Goal: Task Accomplishment & Management: Use online tool/utility

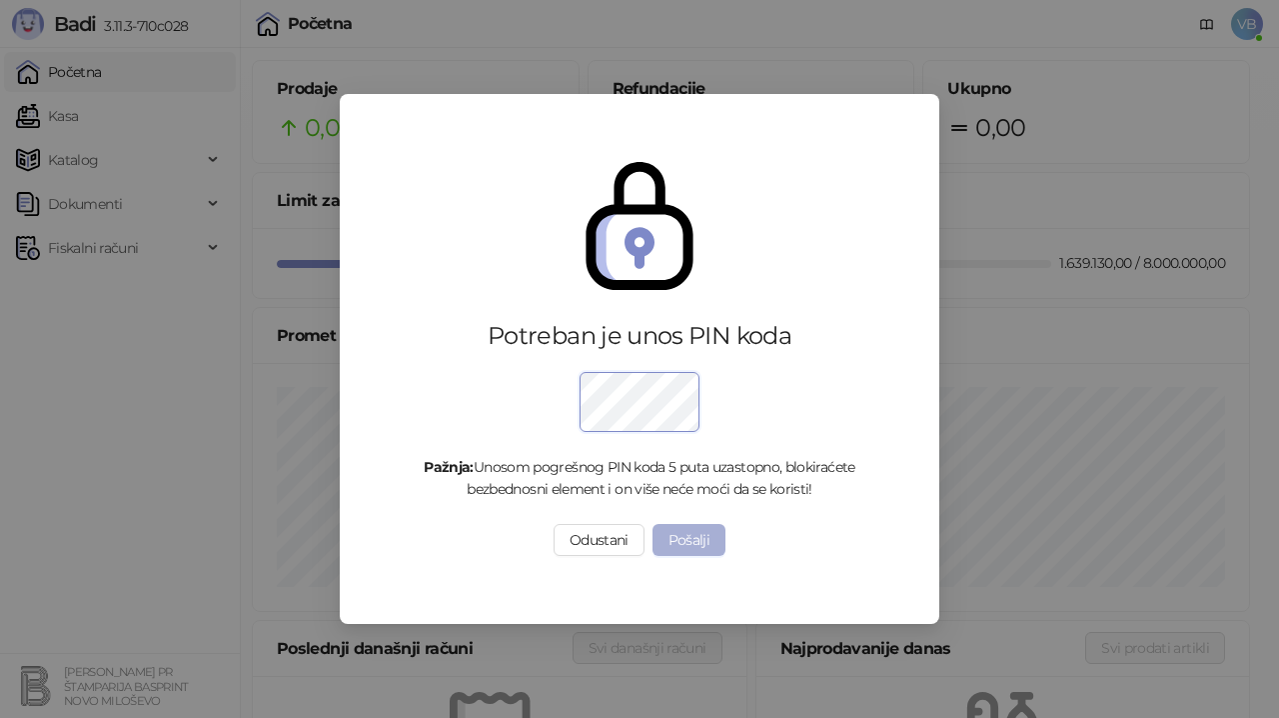
click at [678, 542] on button "Pošalji" at bounding box center [690, 540] width 74 height 32
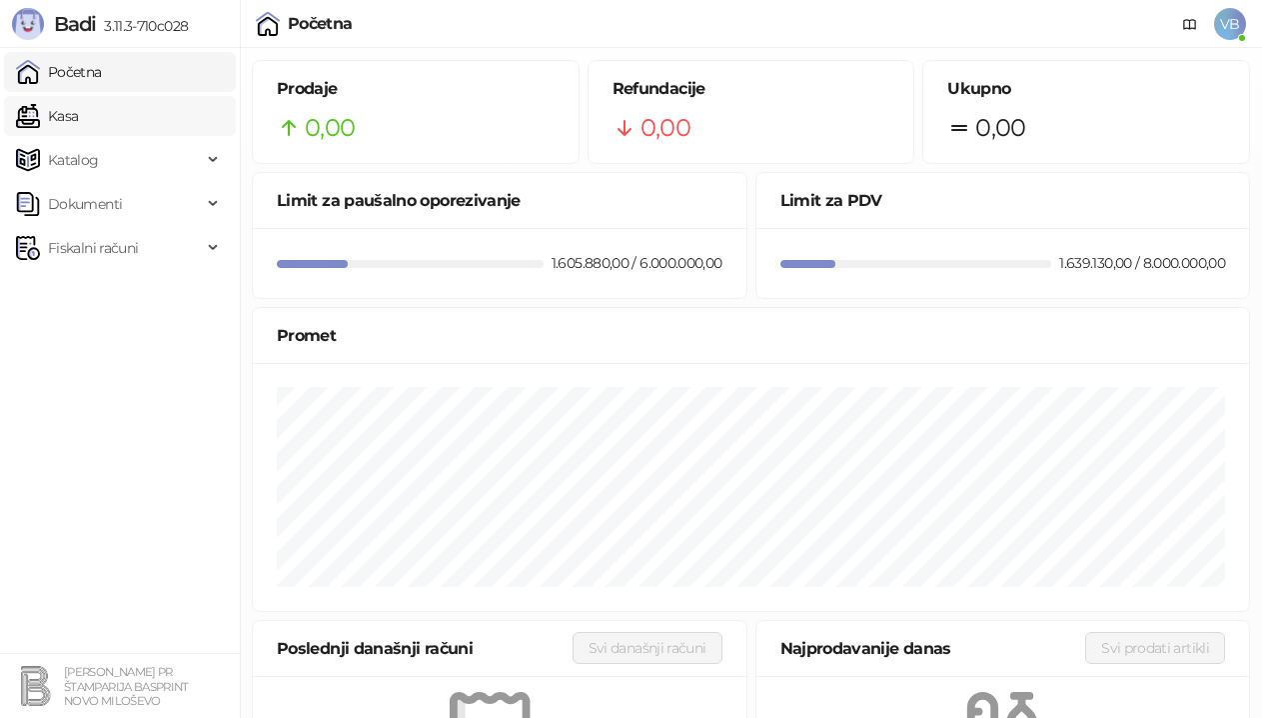
click at [78, 109] on link "Kasa" at bounding box center [47, 116] width 62 height 40
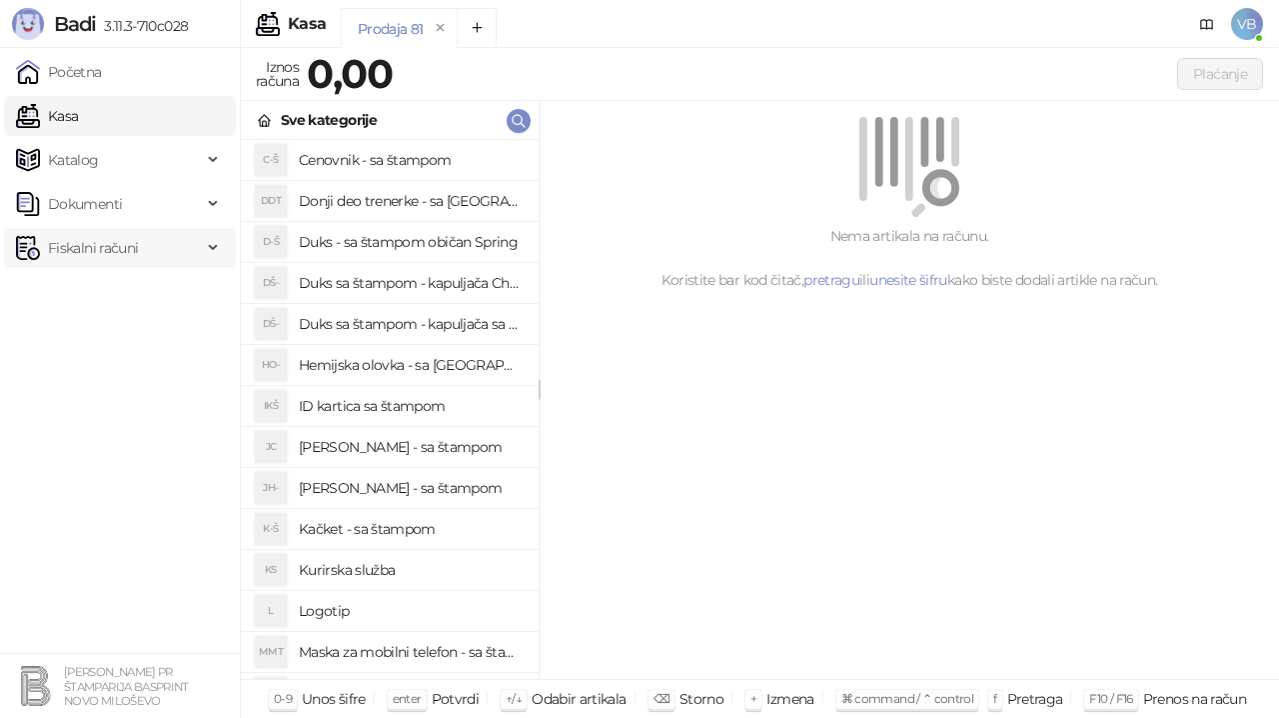
click at [93, 241] on span "Fiskalni računi" at bounding box center [93, 248] width 90 height 40
click at [98, 291] on link "Izdati računi" at bounding box center [78, 292] width 109 height 40
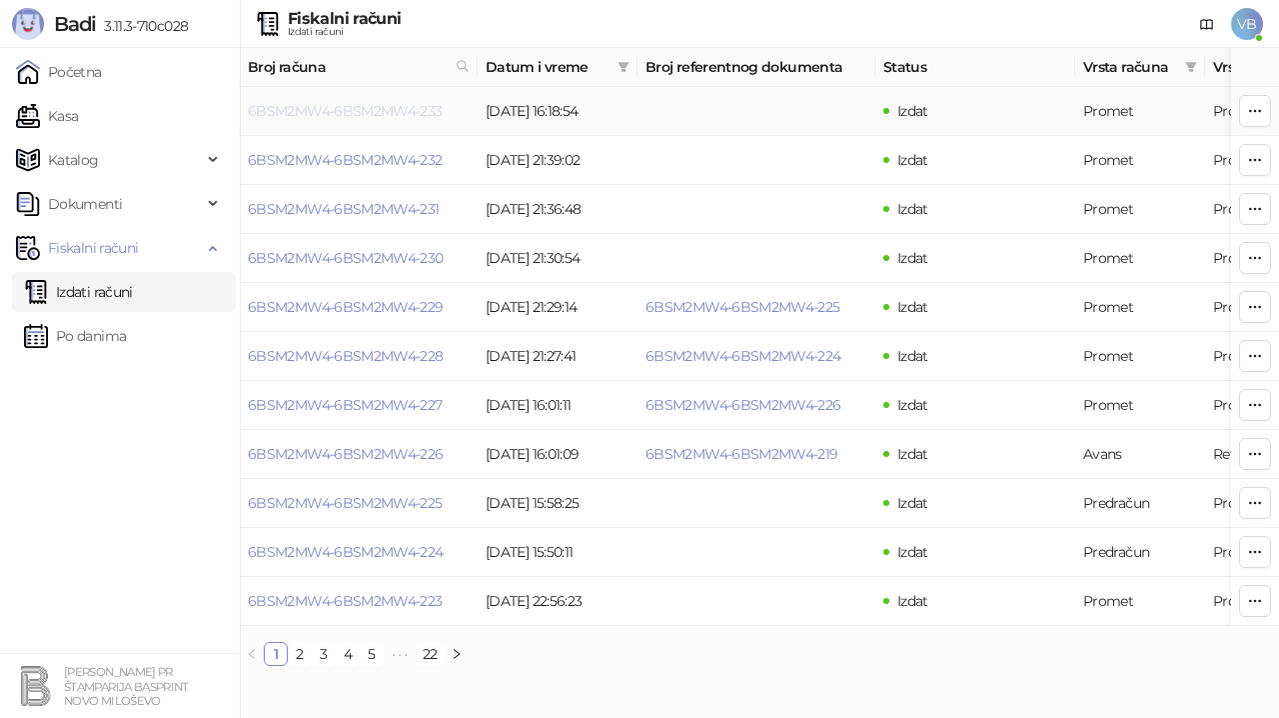
click at [428, 106] on link "6BSM2MW4-6BSM2MW4-233" at bounding box center [345, 111] width 195 height 18
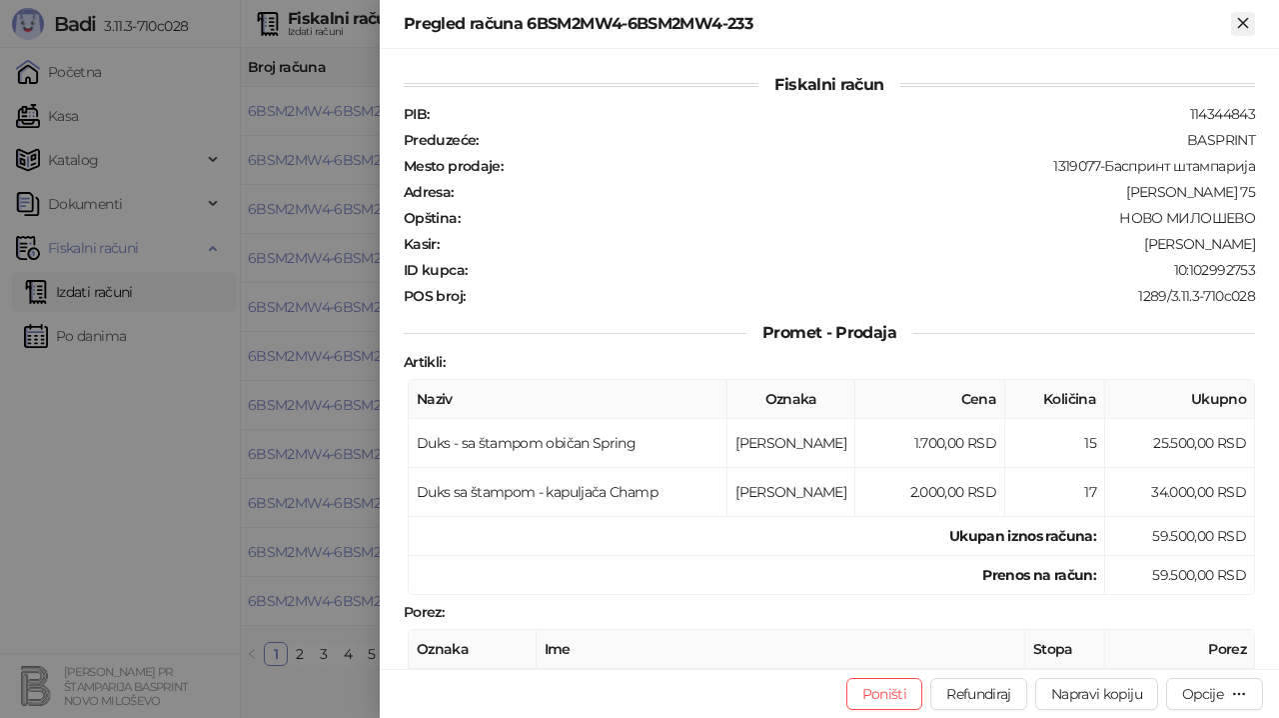
click at [1250, 22] on icon "Zatvori" at bounding box center [1243, 23] width 18 height 18
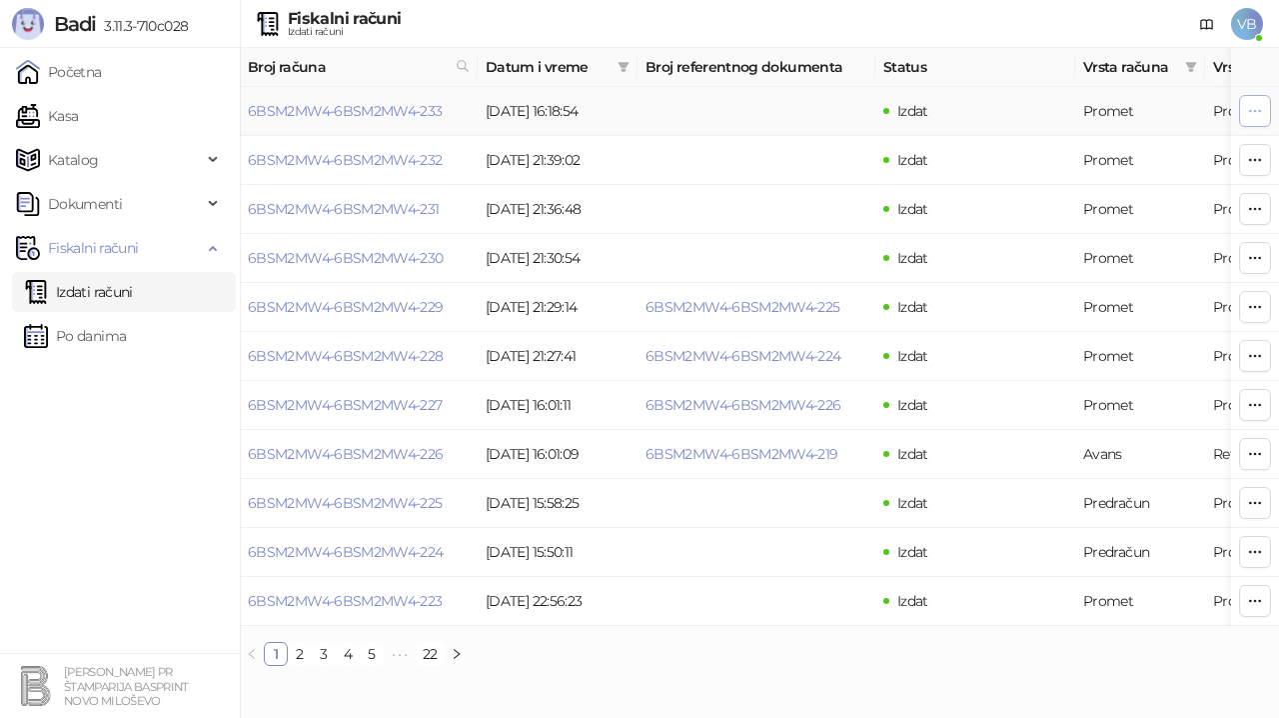
click at [1254, 112] on icon "button" at bounding box center [1255, 111] width 16 height 16
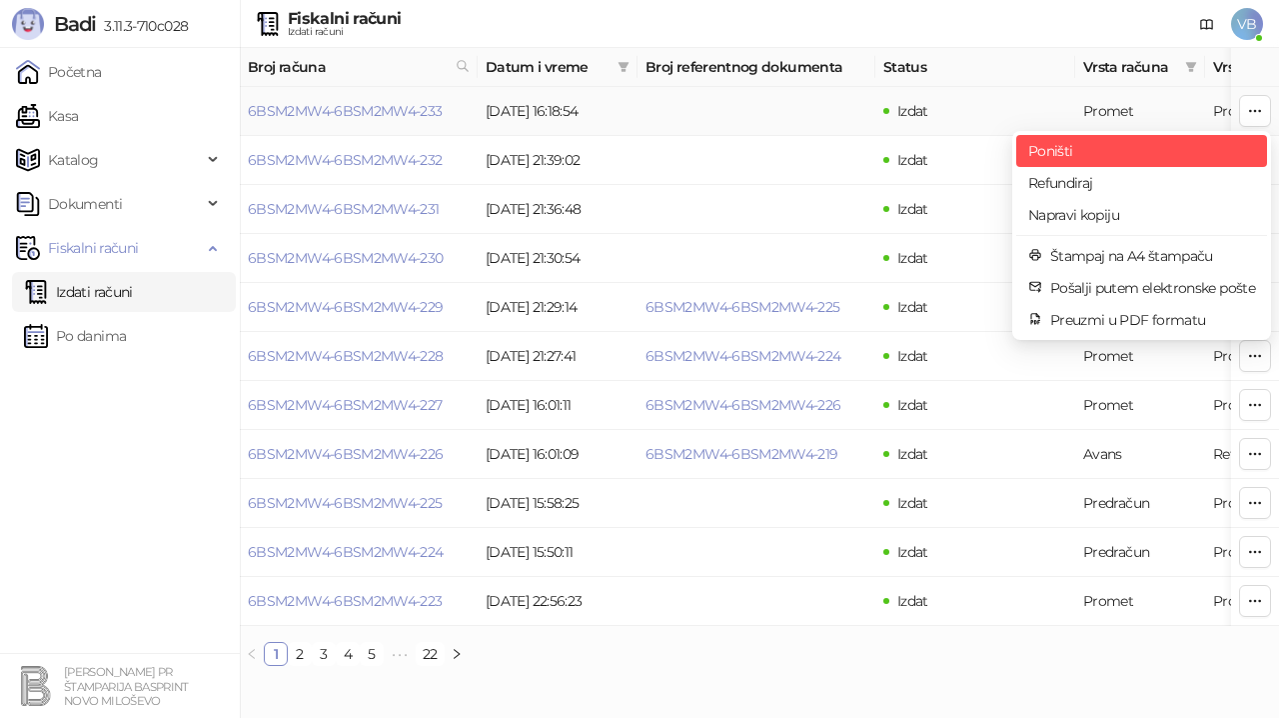
click at [1085, 145] on span "Poništi" at bounding box center [1141, 151] width 227 height 22
type input "**********"
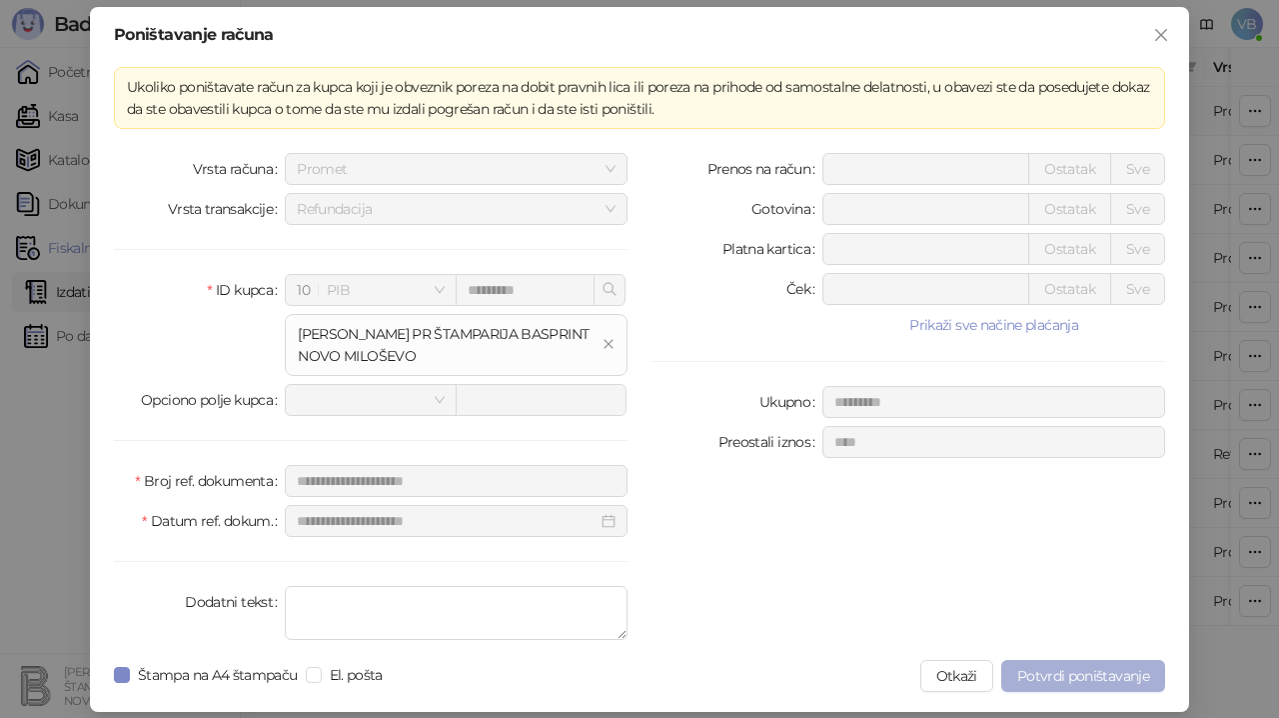
click at [1116, 672] on span "Potvrdi poništavanje" at bounding box center [1083, 676] width 132 height 18
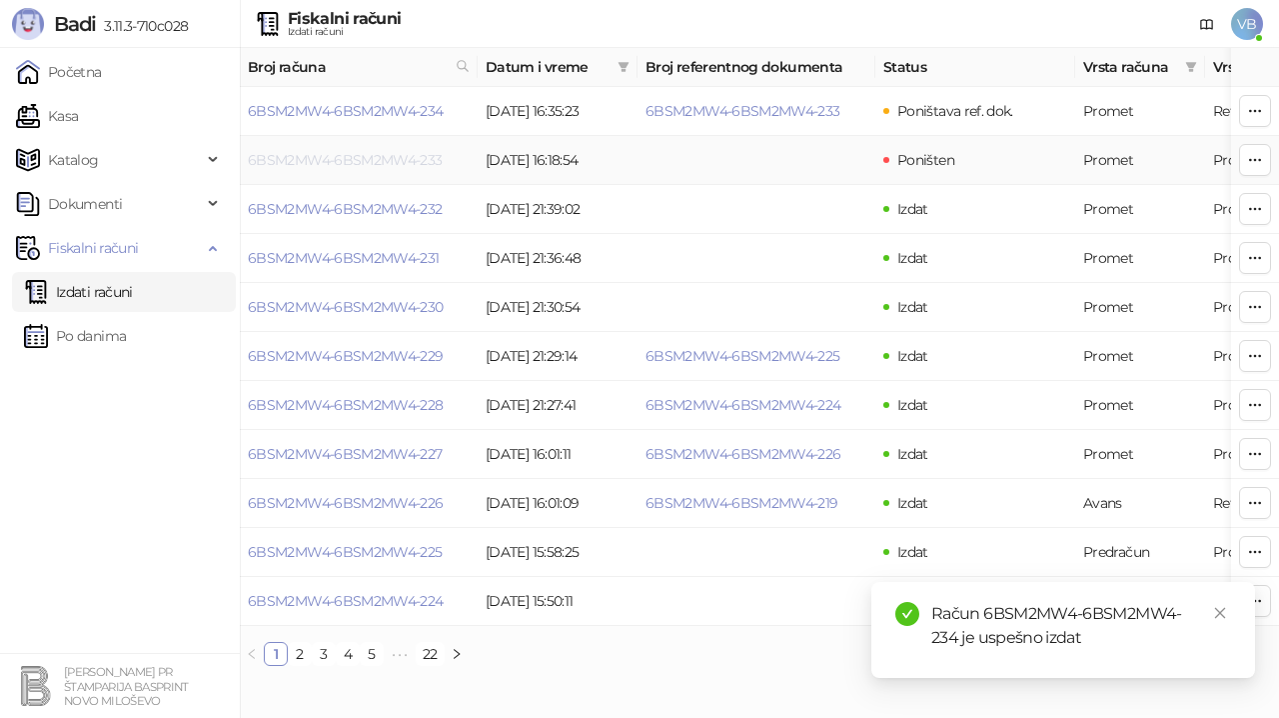
click at [388, 157] on link "6BSM2MW4-6BSM2MW4-233" at bounding box center [345, 160] width 195 height 18
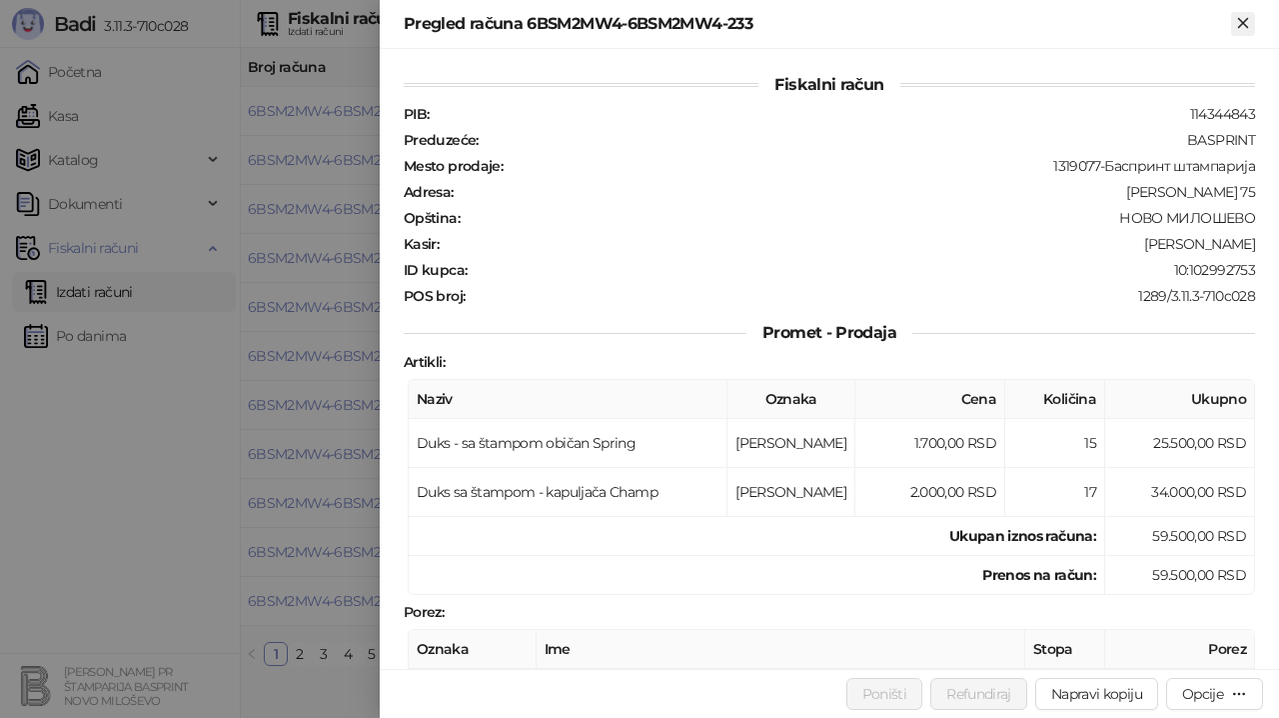
click at [1242, 25] on icon "Zatvori" at bounding box center [1242, 22] width 9 height 9
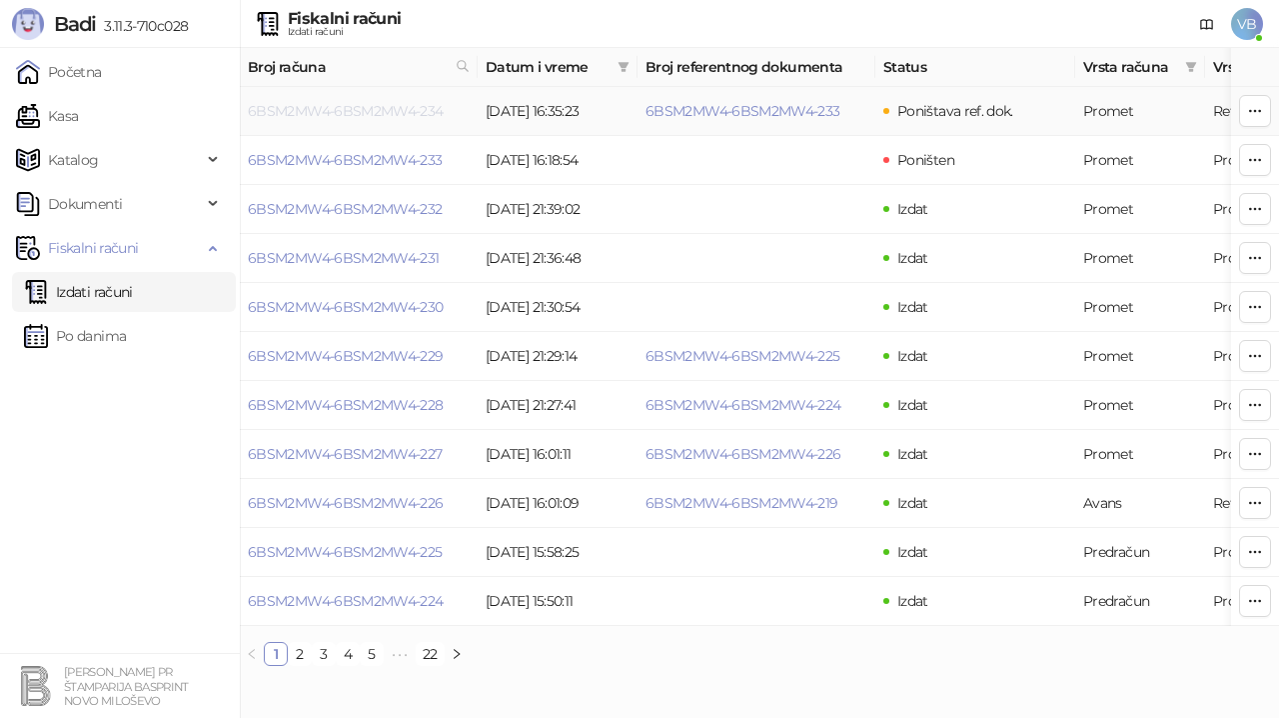
click at [354, 108] on link "6BSM2MW4-6BSM2MW4-234" at bounding box center [346, 111] width 196 height 18
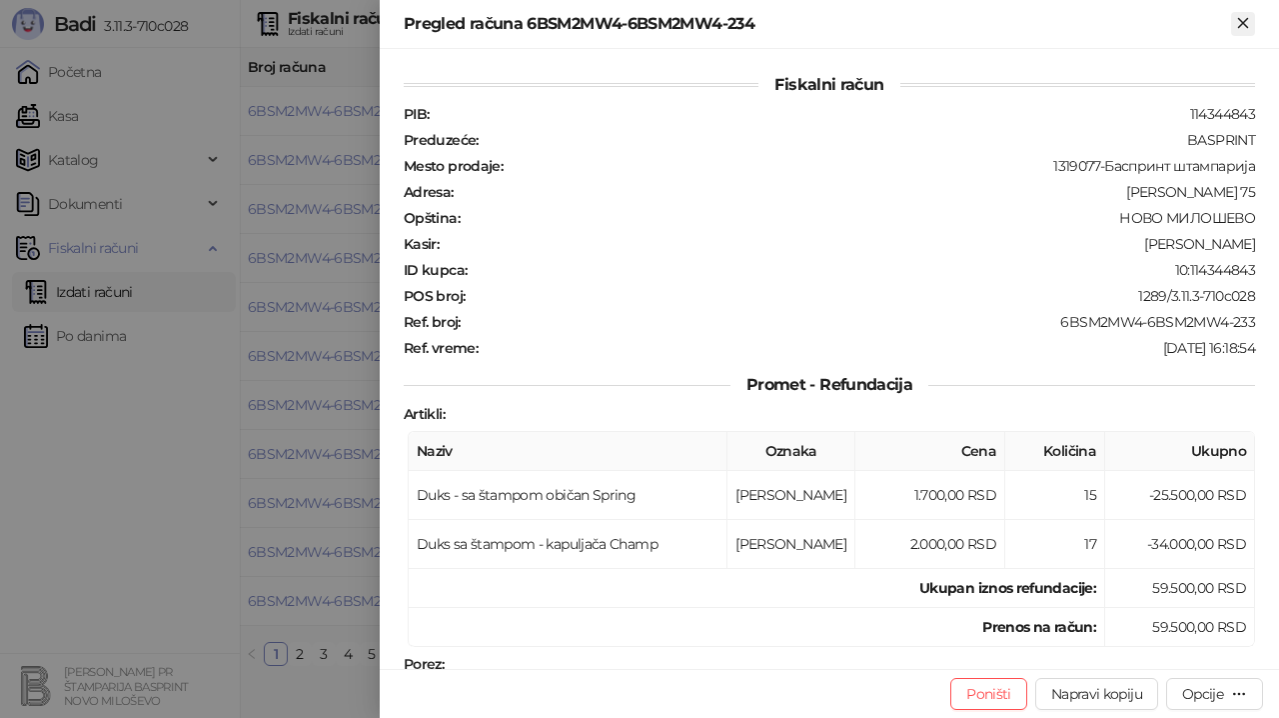
click at [1247, 20] on icon "Zatvori" at bounding box center [1243, 23] width 18 height 18
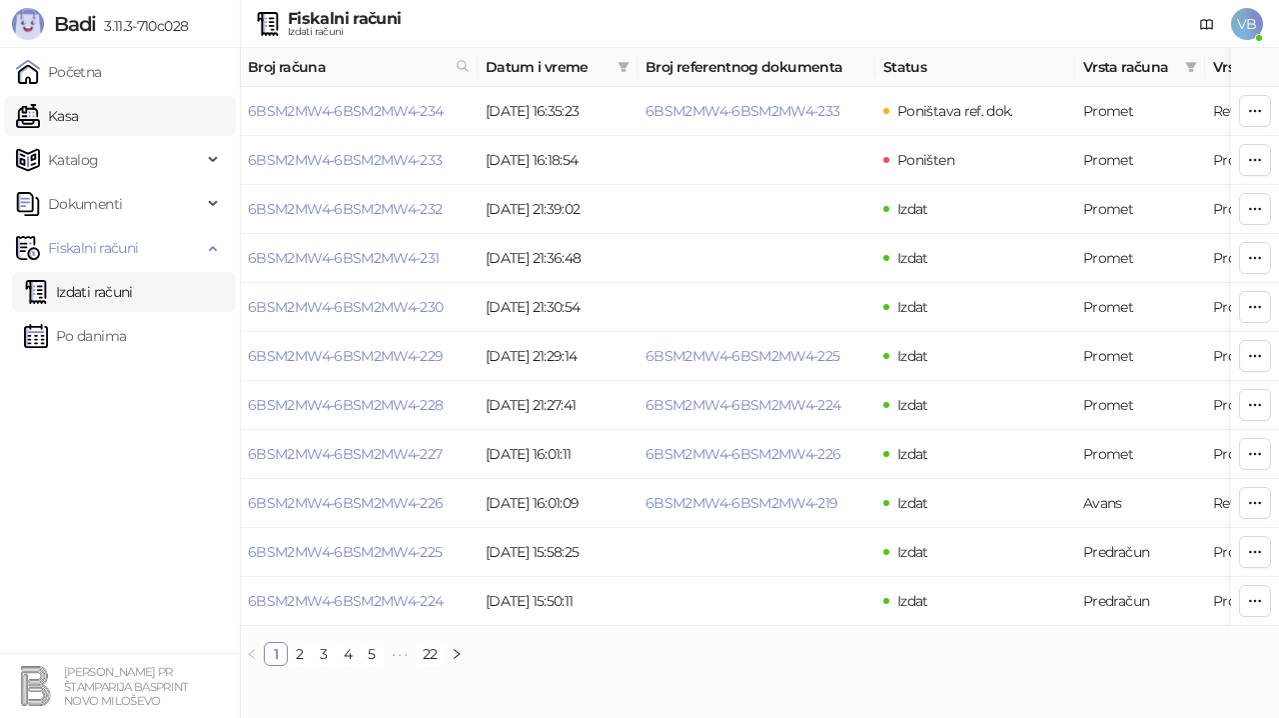
click at [78, 111] on link "Kasa" at bounding box center [47, 116] width 62 height 40
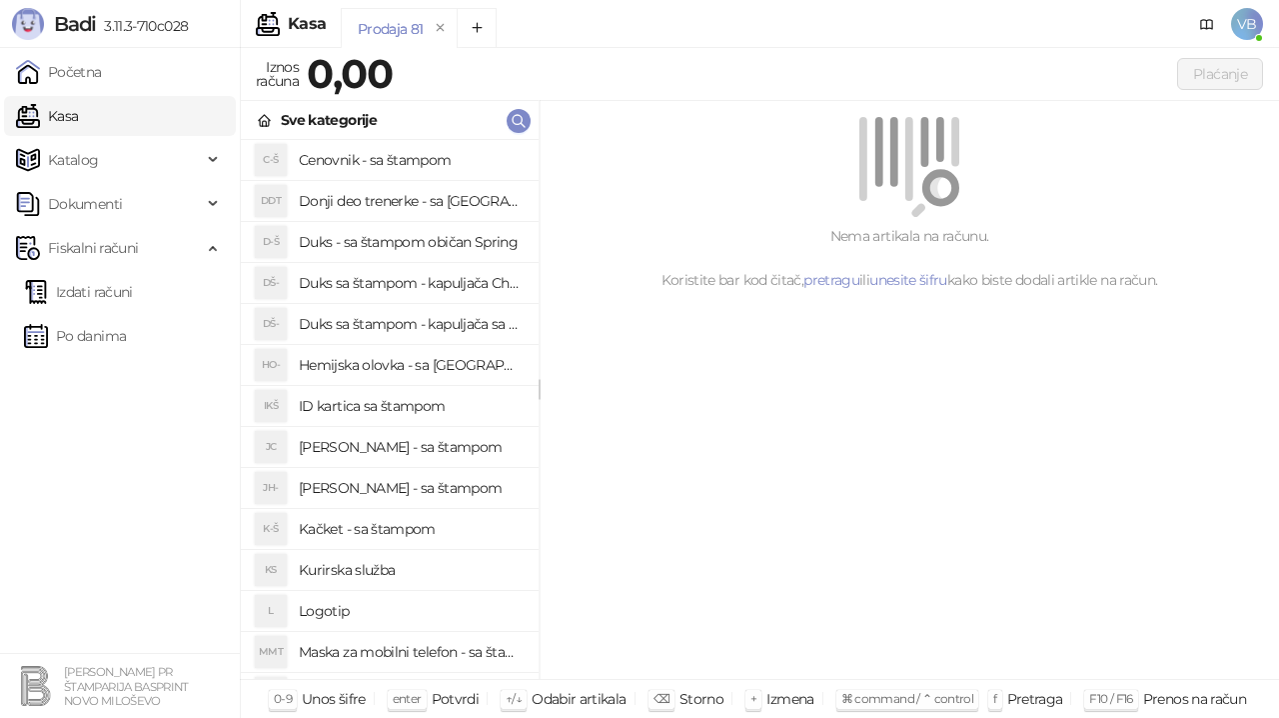
click at [468, 246] on h4 "Duks - sa štampom običan Spring" at bounding box center [411, 242] width 224 height 32
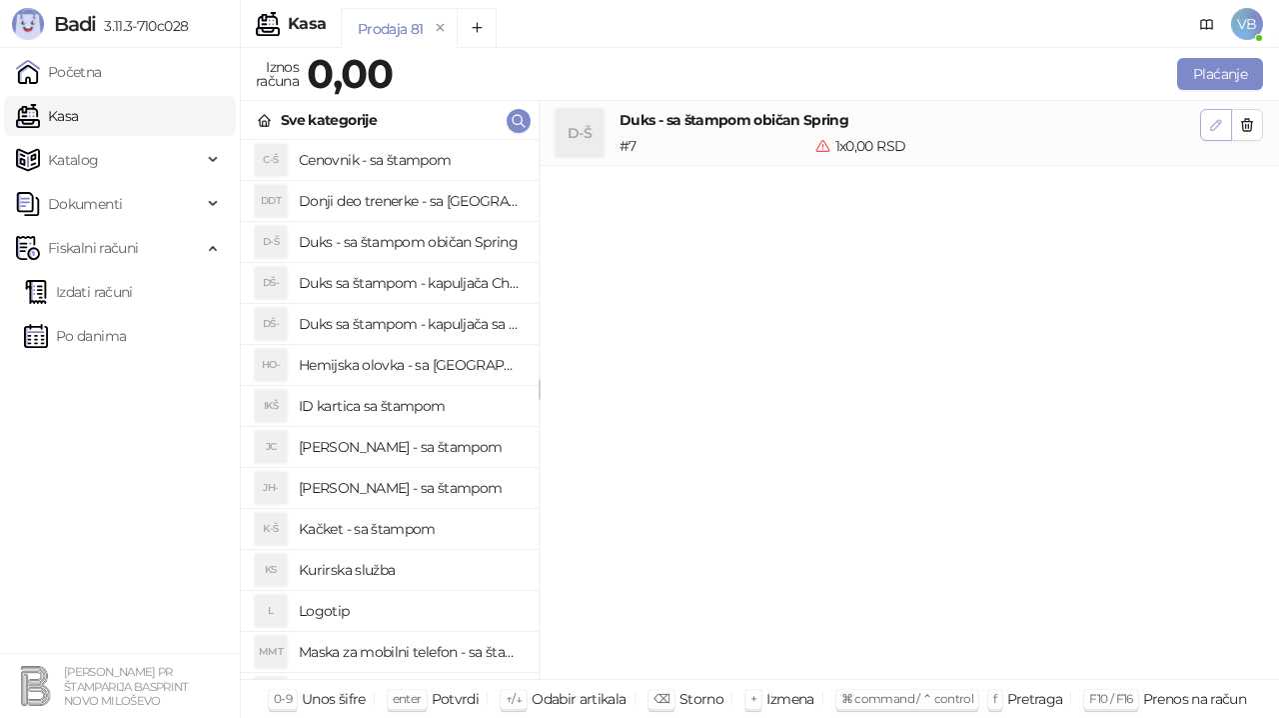
click at [1217, 129] on icon "button" at bounding box center [1216, 125] width 16 height 16
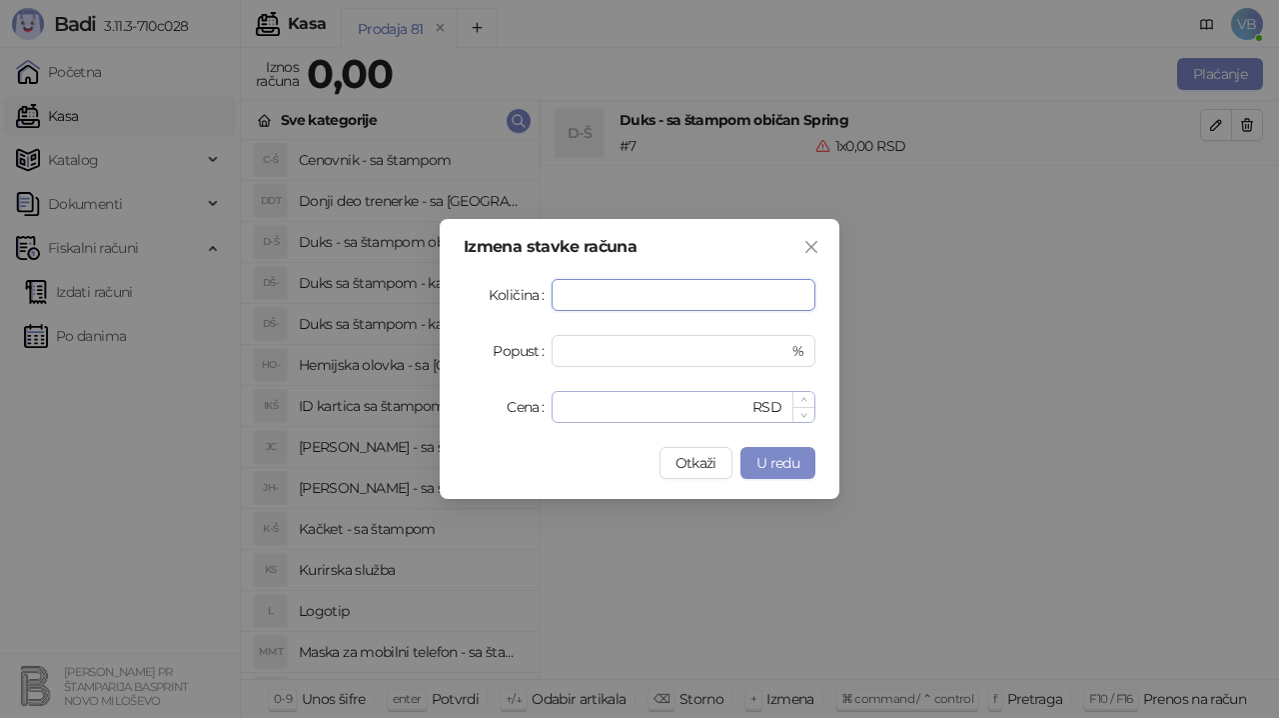
type input "**"
click at [583, 401] on input "*" at bounding box center [656, 407] width 185 height 30
type input "****"
click at [783, 465] on span "U redu" at bounding box center [778, 463] width 43 height 18
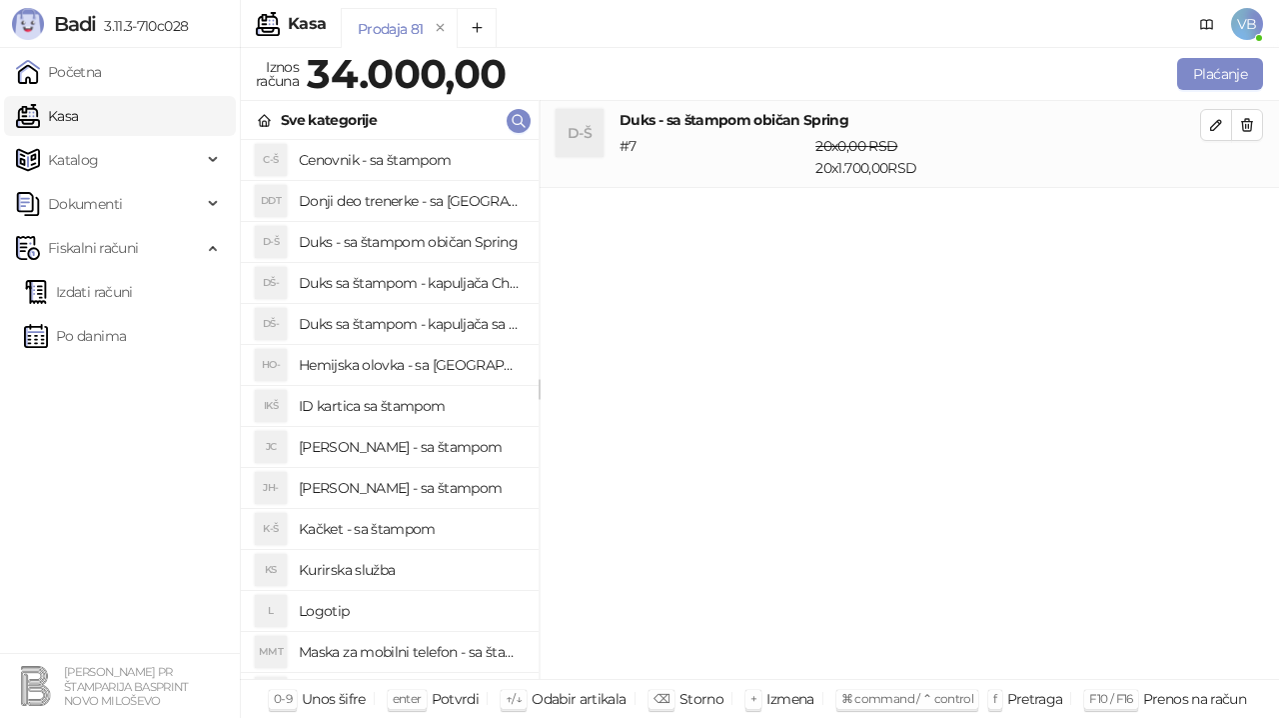
click at [468, 283] on h4 "Duks sa štampom - kapuljača Champ" at bounding box center [411, 283] width 224 height 32
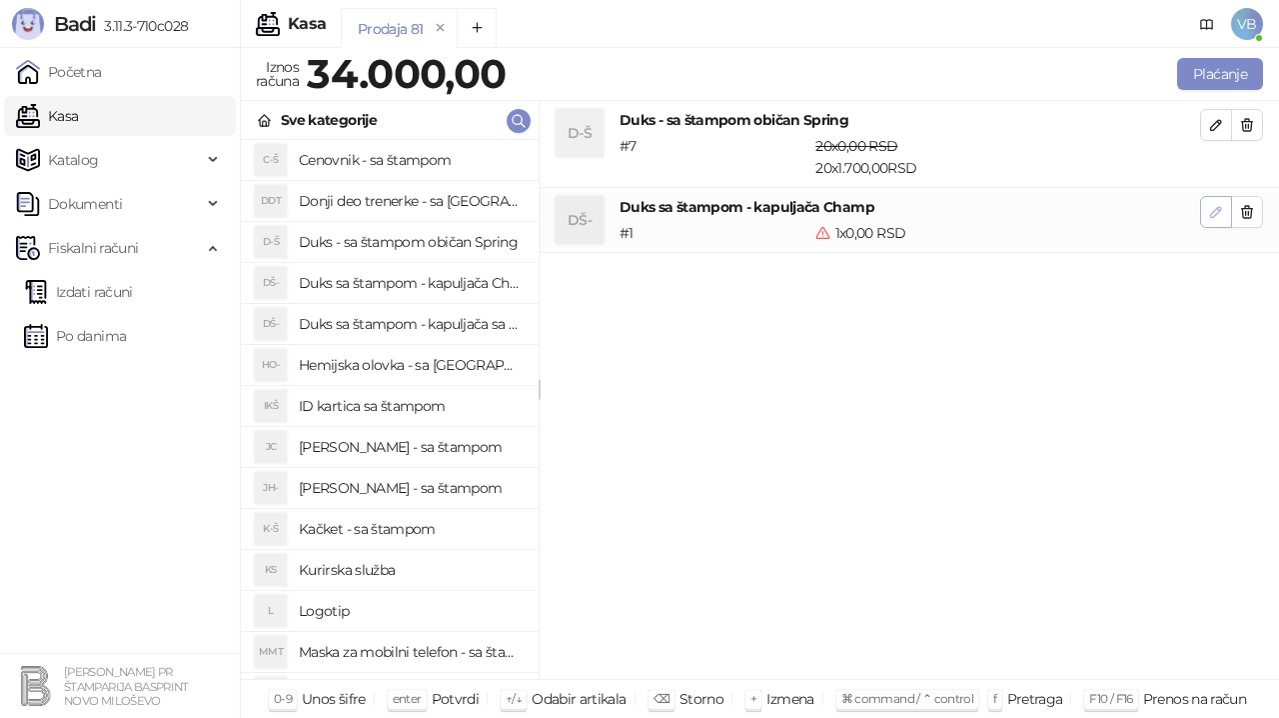
click at [1213, 208] on icon "button" at bounding box center [1216, 212] width 16 height 16
type input "*"
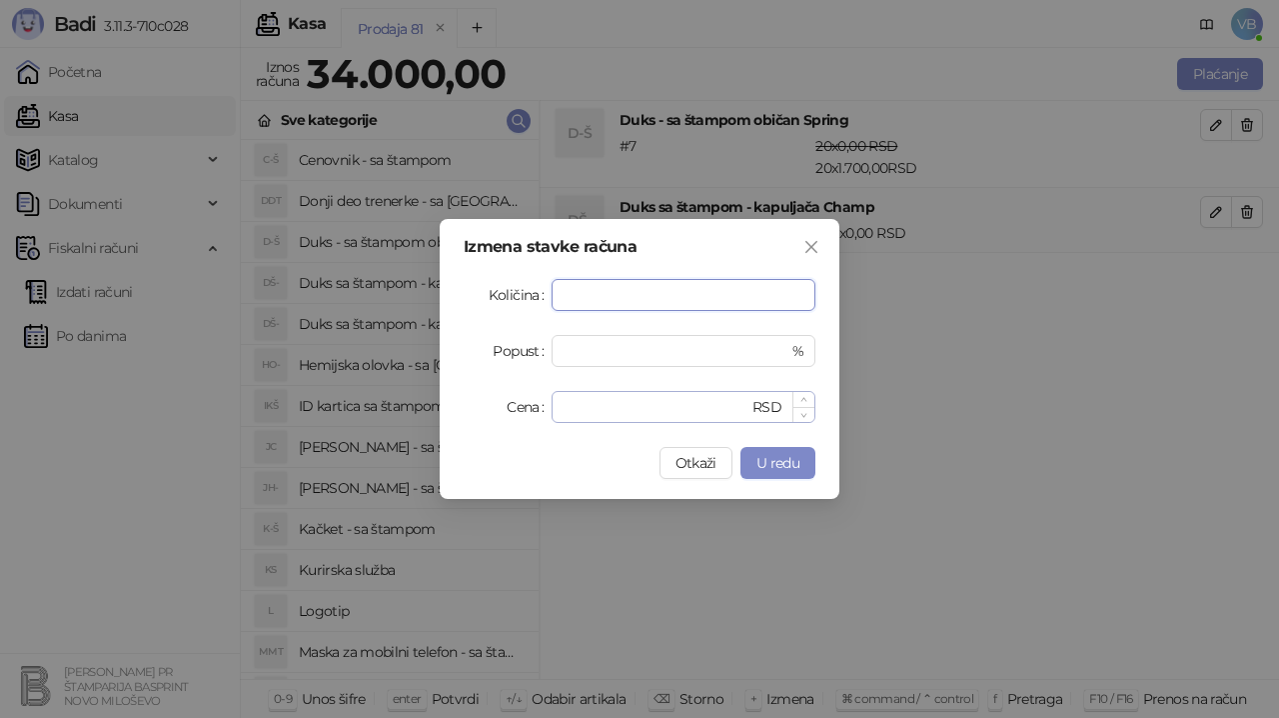
type input "**"
click at [577, 410] on input "*" at bounding box center [656, 407] width 185 height 30
type input "****"
click at [784, 474] on button "U redu" at bounding box center [778, 463] width 75 height 32
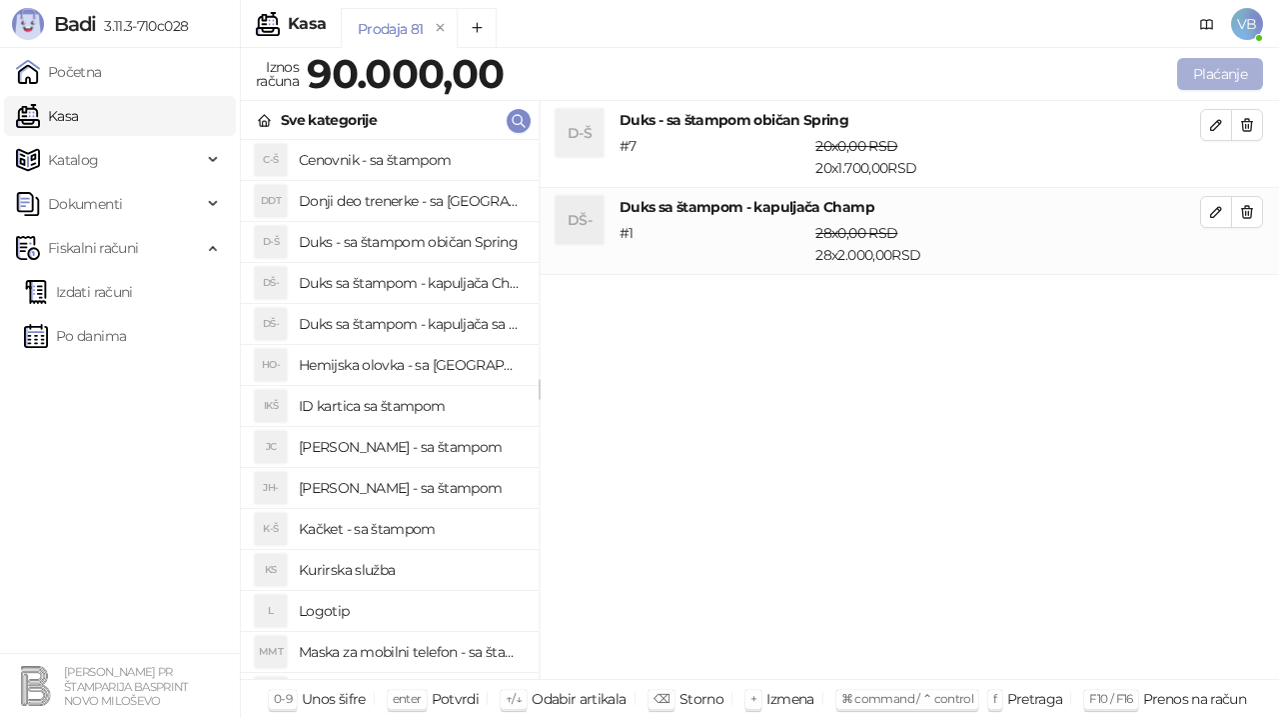
click at [1226, 72] on button "Plaćanje" at bounding box center [1220, 74] width 86 height 32
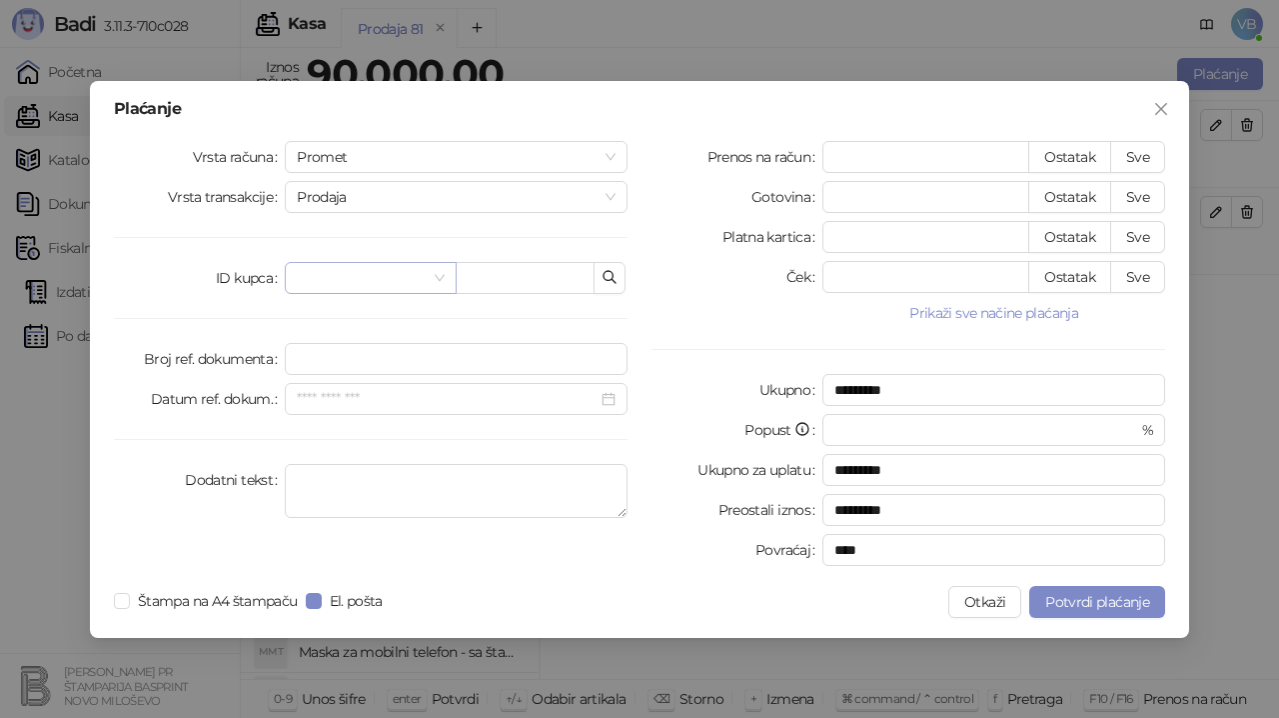
click at [416, 271] on input "search" at bounding box center [361, 278] width 129 height 30
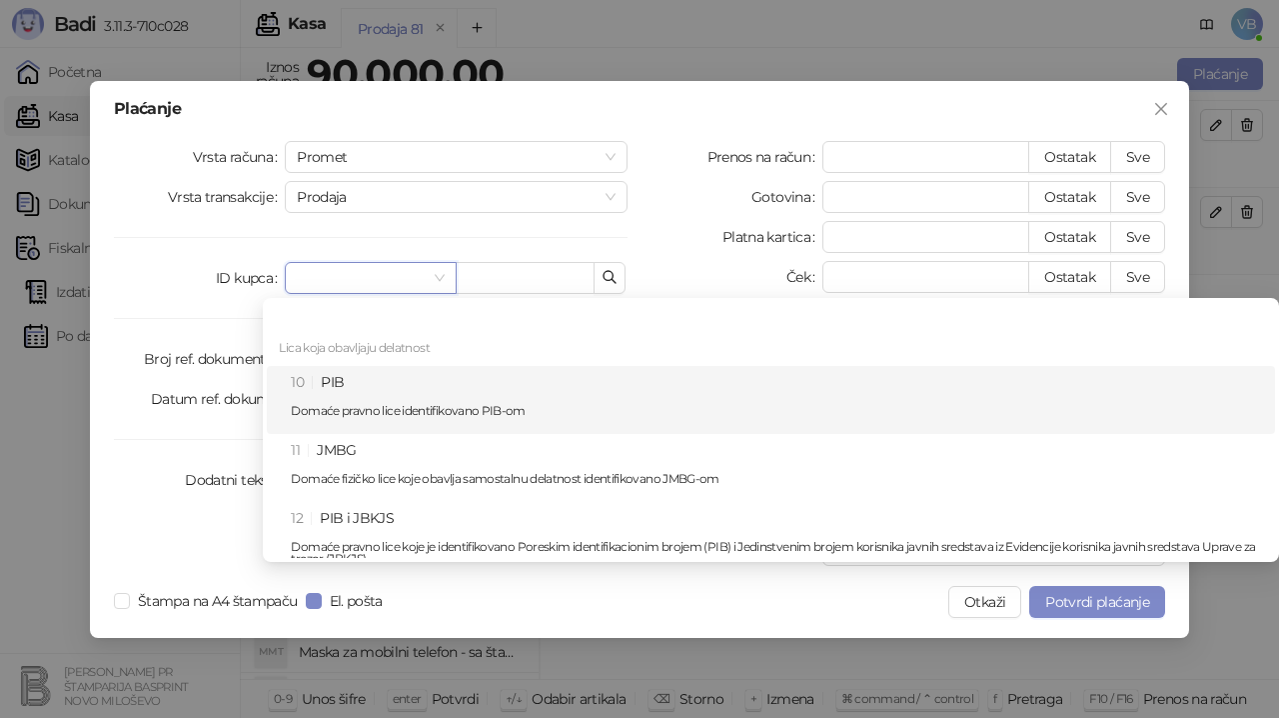
click at [362, 394] on div "10 PIB Domaće pravno lice identifikovano PIB-om" at bounding box center [777, 400] width 972 height 58
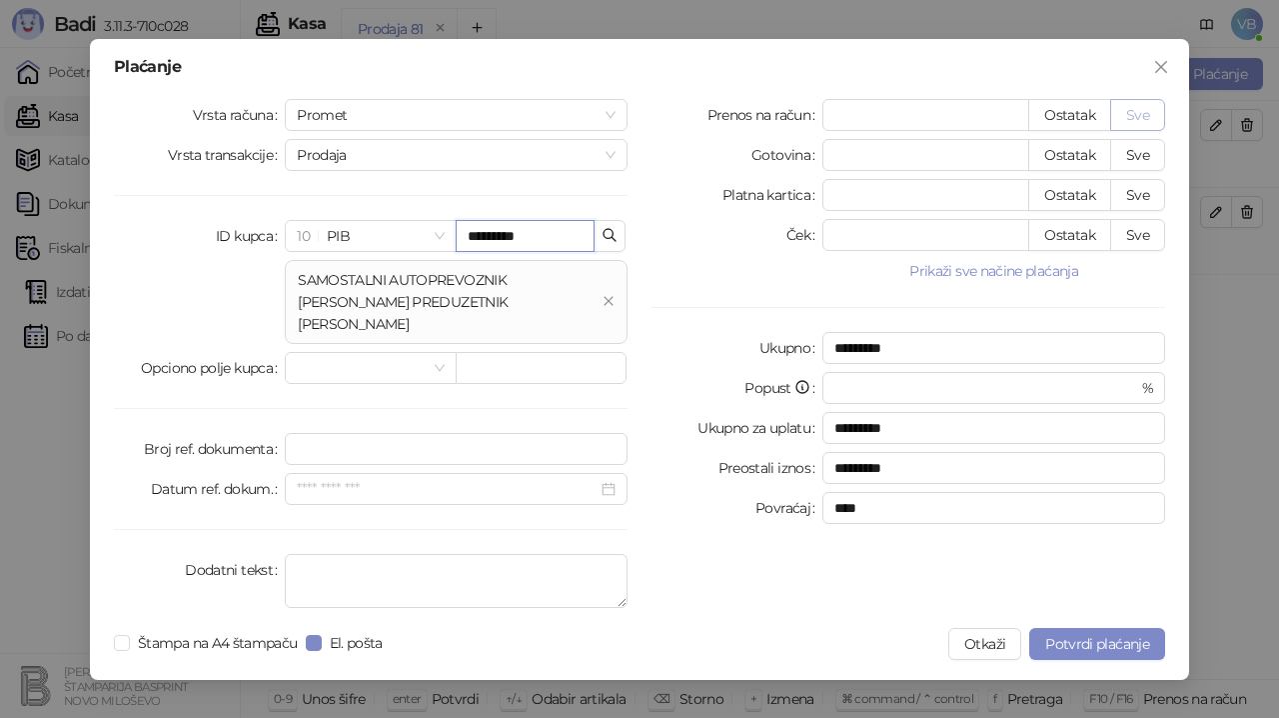
type input "*********"
click at [1139, 115] on button "Sve" at bounding box center [1137, 115] width 55 height 32
type input "*****"
type input "****"
click at [1081, 635] on span "Potvrdi plaćanje" at bounding box center [1097, 644] width 104 height 18
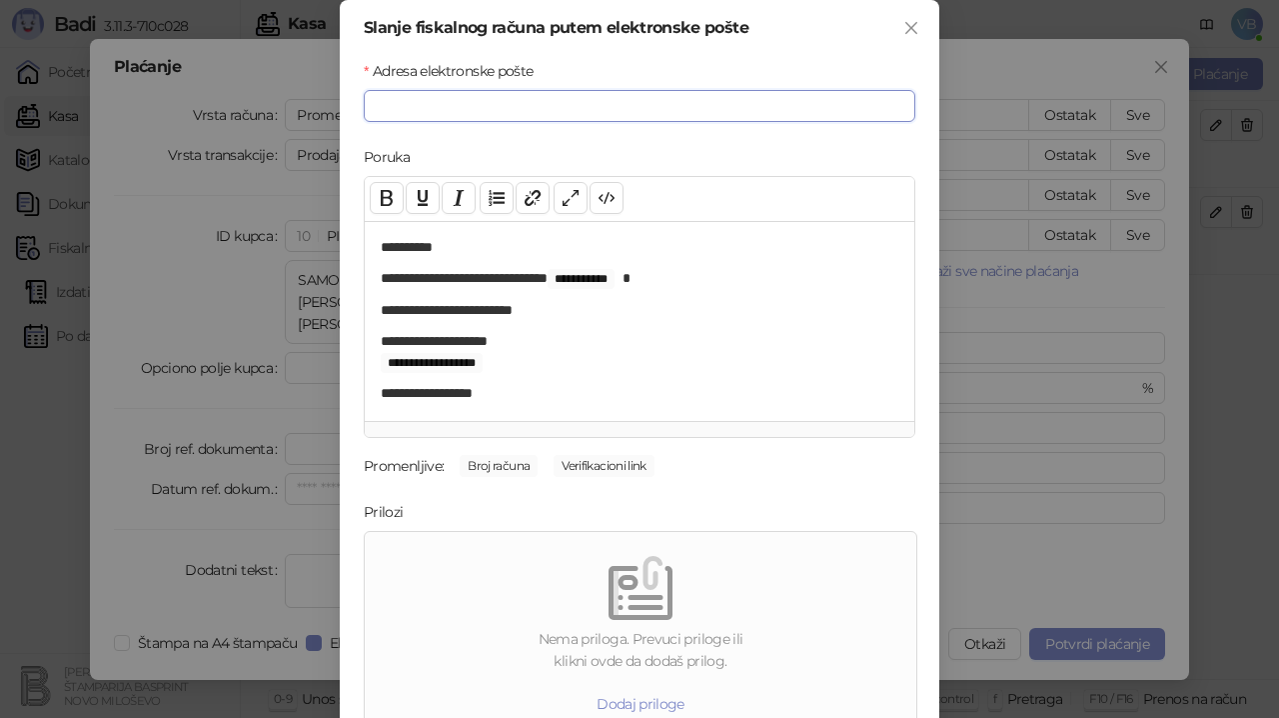
click at [390, 100] on input "Adresa elektronske pošte" at bounding box center [640, 106] width 552 height 32
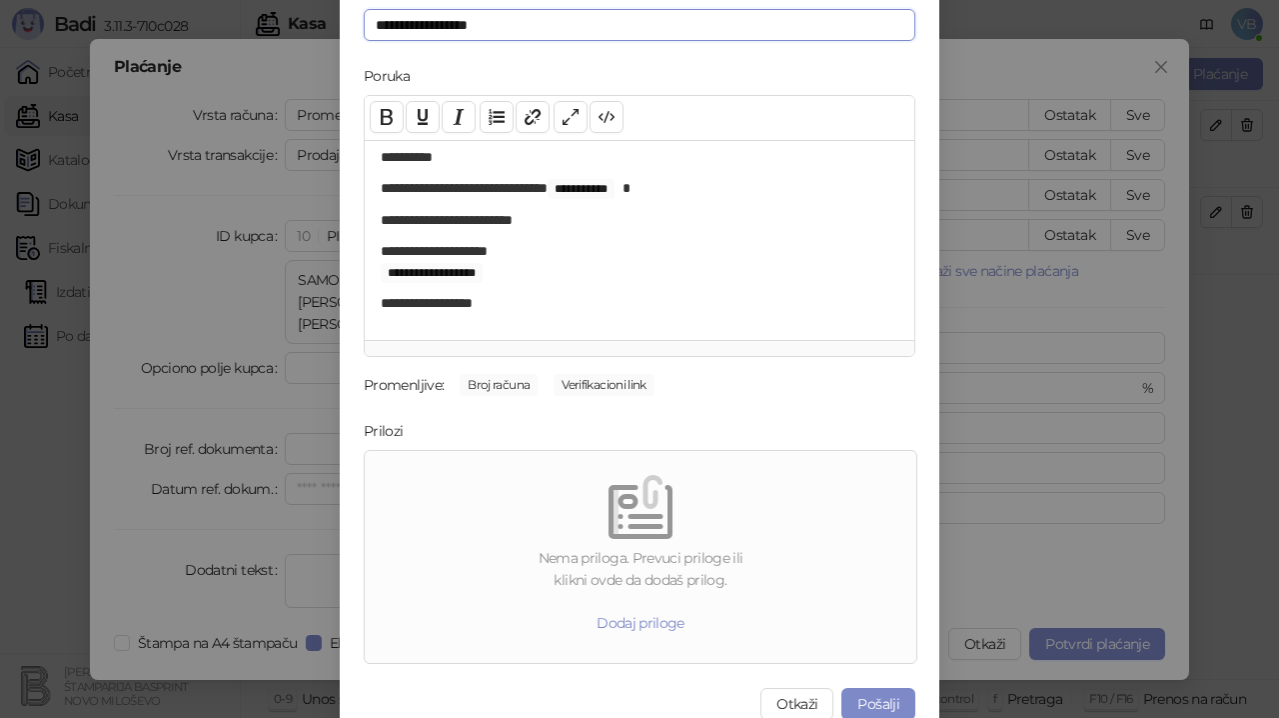
scroll to position [103, 0]
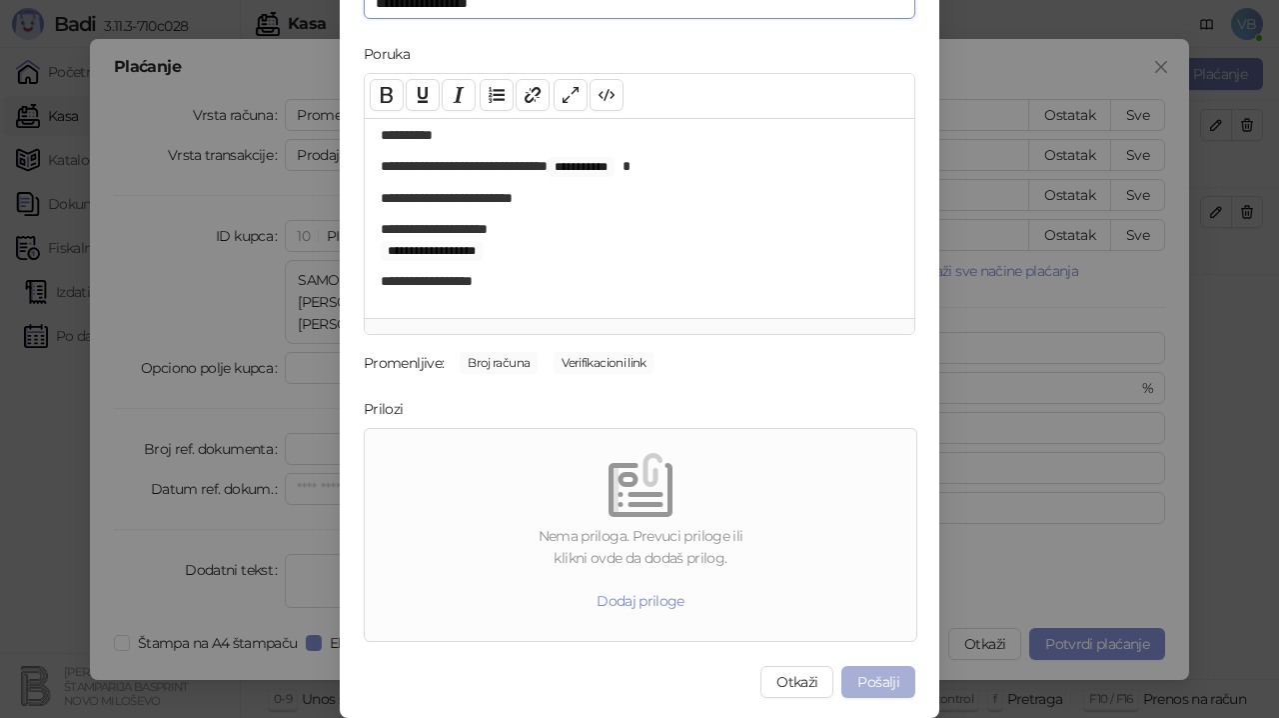
type input "**********"
click at [887, 683] on button "Pošalji" at bounding box center [879, 682] width 74 height 32
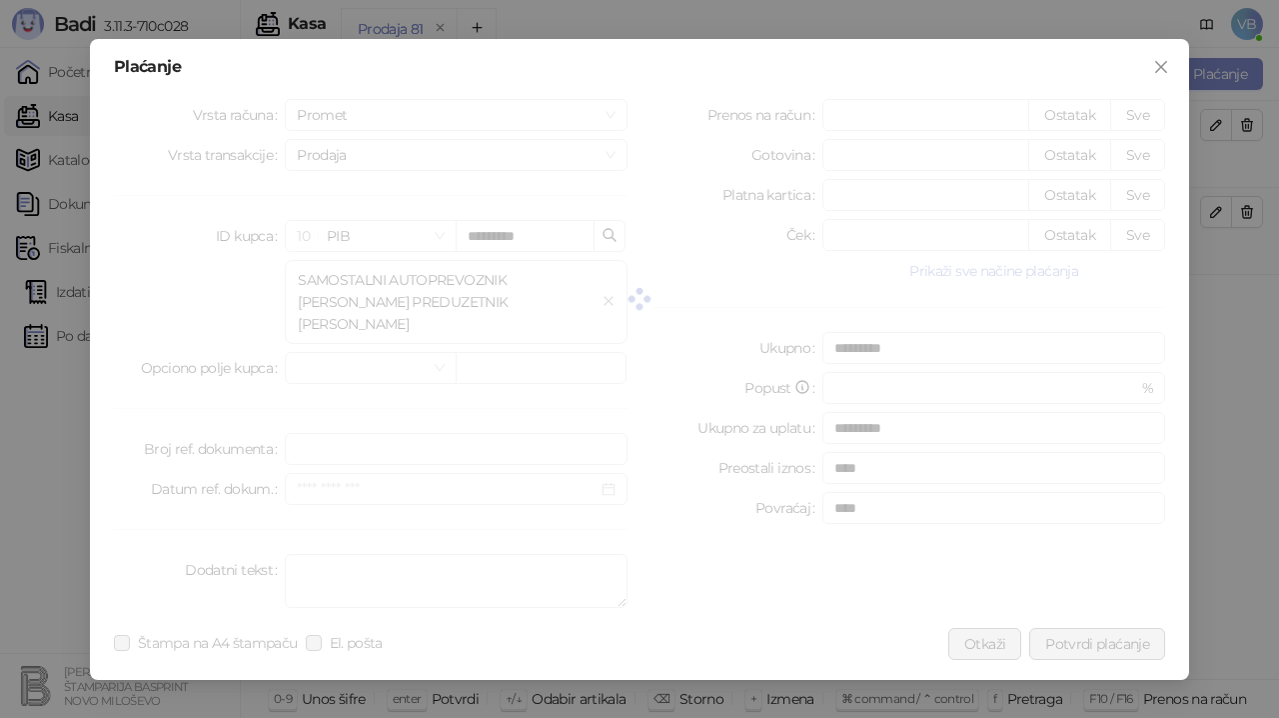
scroll to position [0, 0]
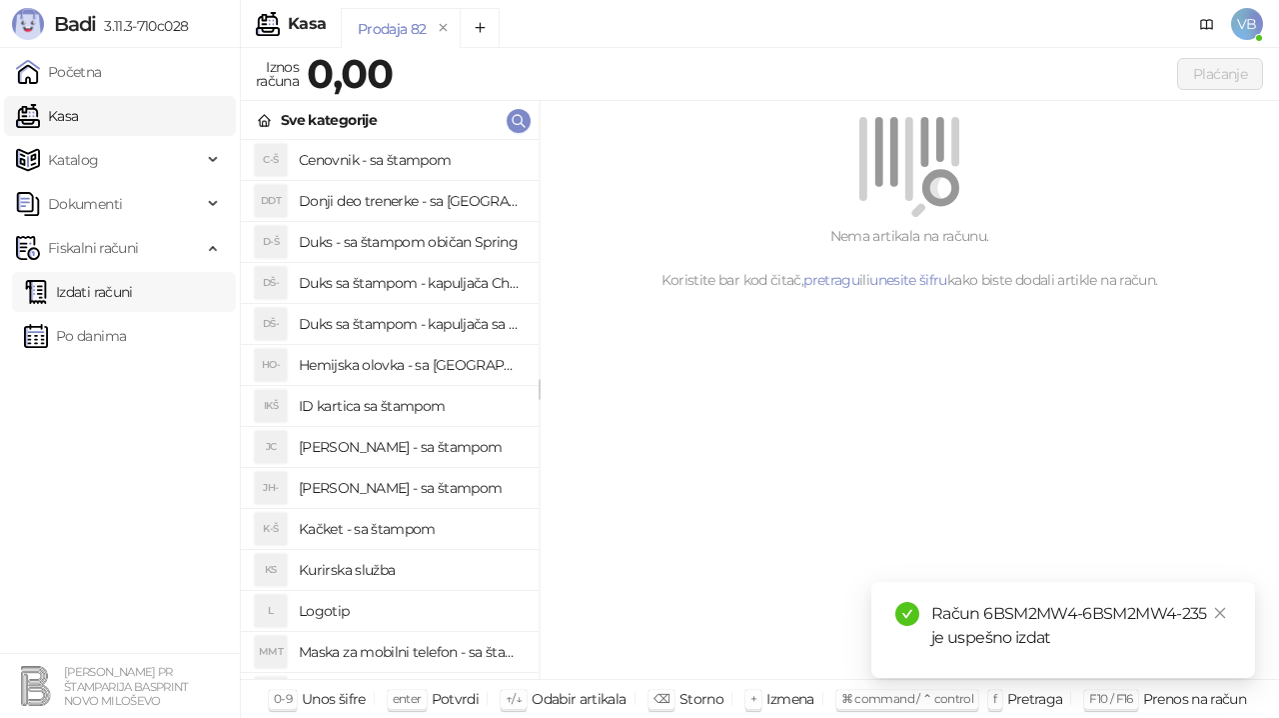
click at [118, 290] on link "Izdati računi" at bounding box center [78, 292] width 109 height 40
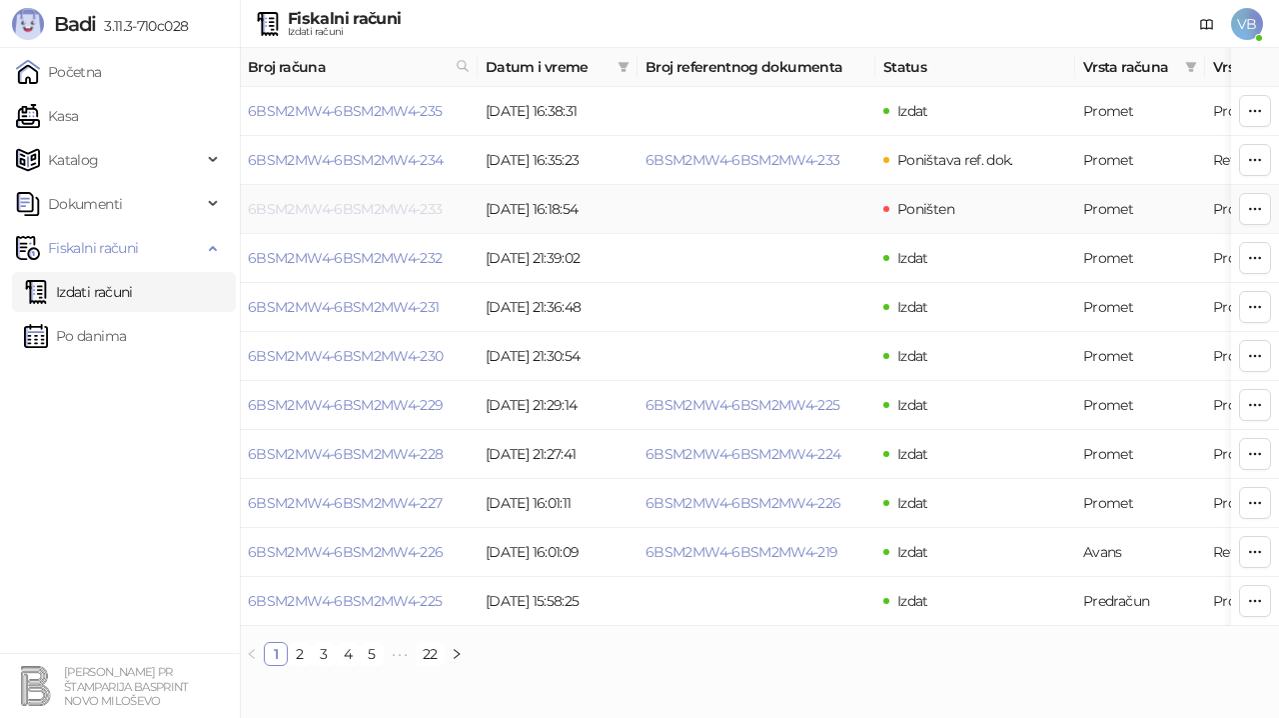
click at [360, 206] on link "6BSM2MW4-6BSM2MW4-233" at bounding box center [345, 209] width 195 height 18
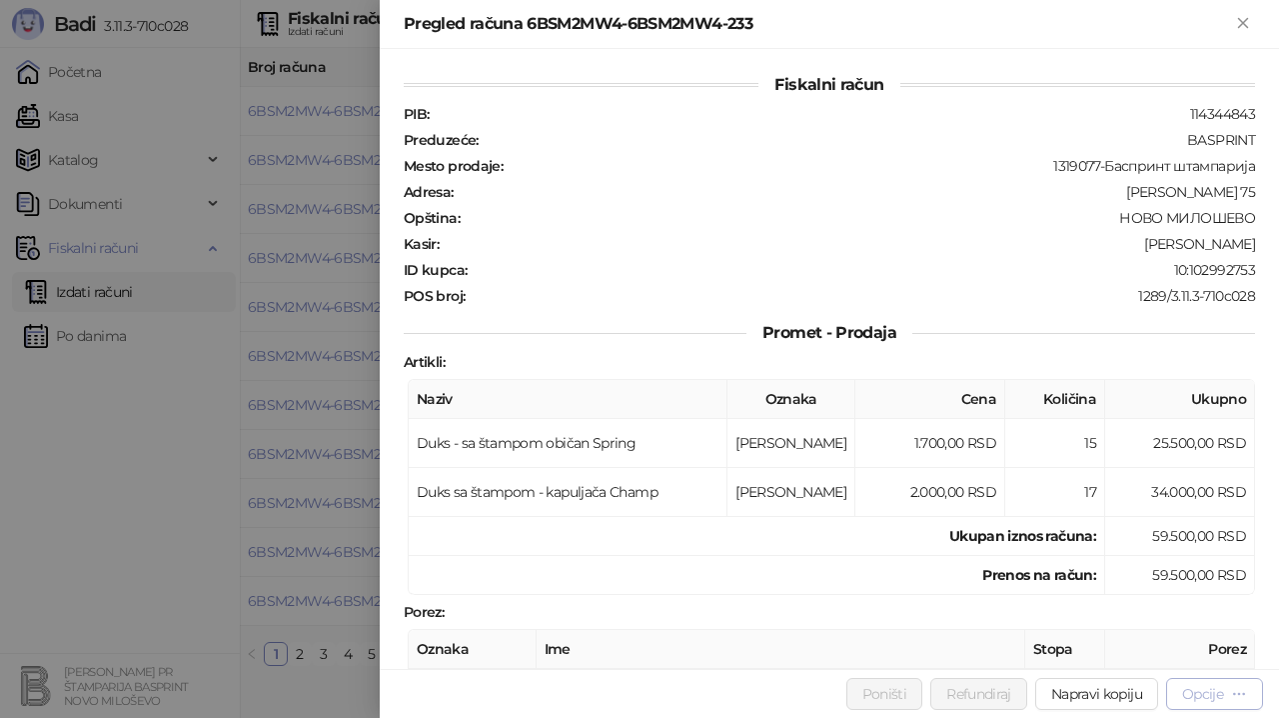
click at [1194, 690] on div "Opcije" at bounding box center [1202, 694] width 41 height 18
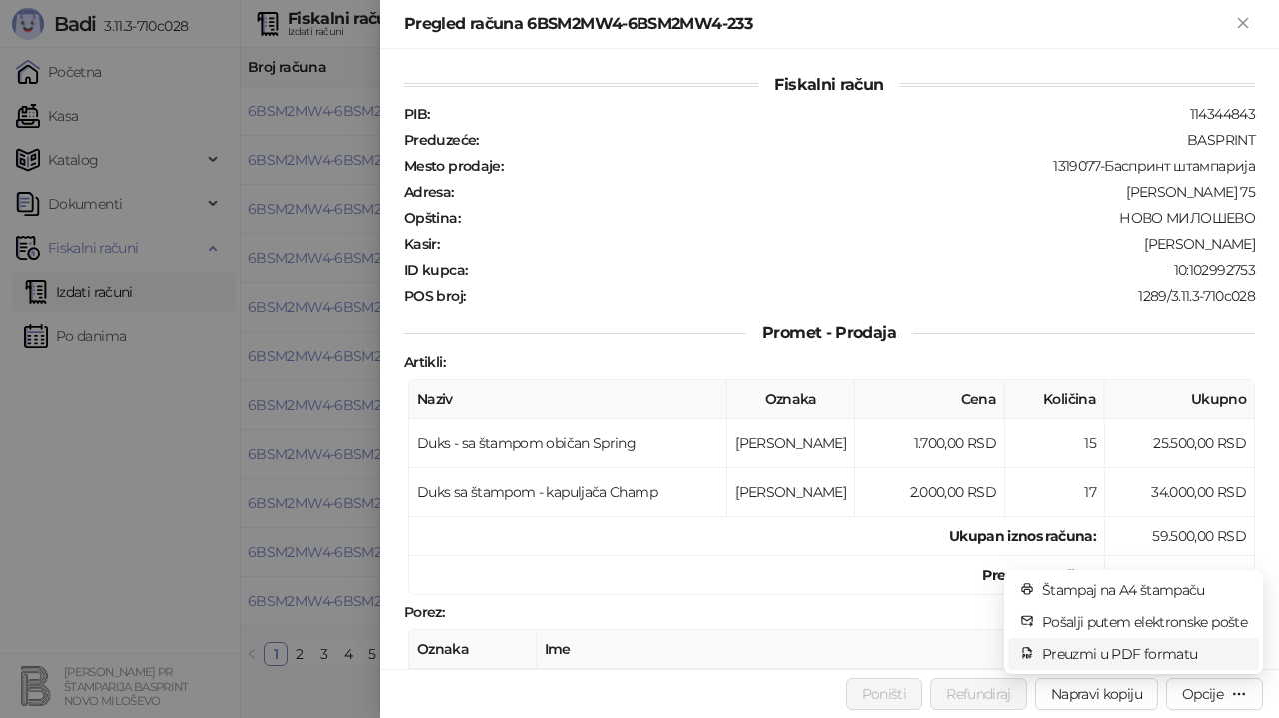
drag, startPoint x: 1175, startPoint y: 648, endPoint x: 1045, endPoint y: 594, distance: 140.7
click at [1175, 648] on span "Preuzmi u PDF formatu" at bounding box center [1144, 654] width 205 height 22
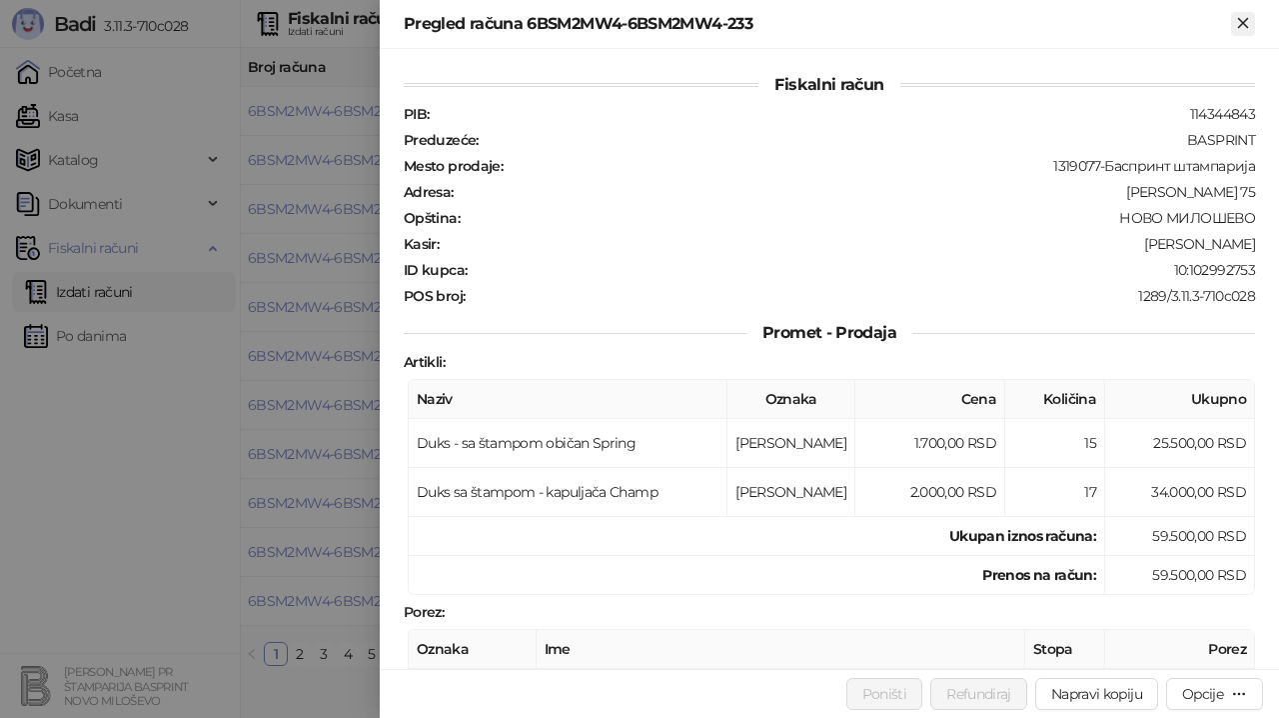
click at [1244, 29] on icon "Zatvori" at bounding box center [1243, 23] width 18 height 18
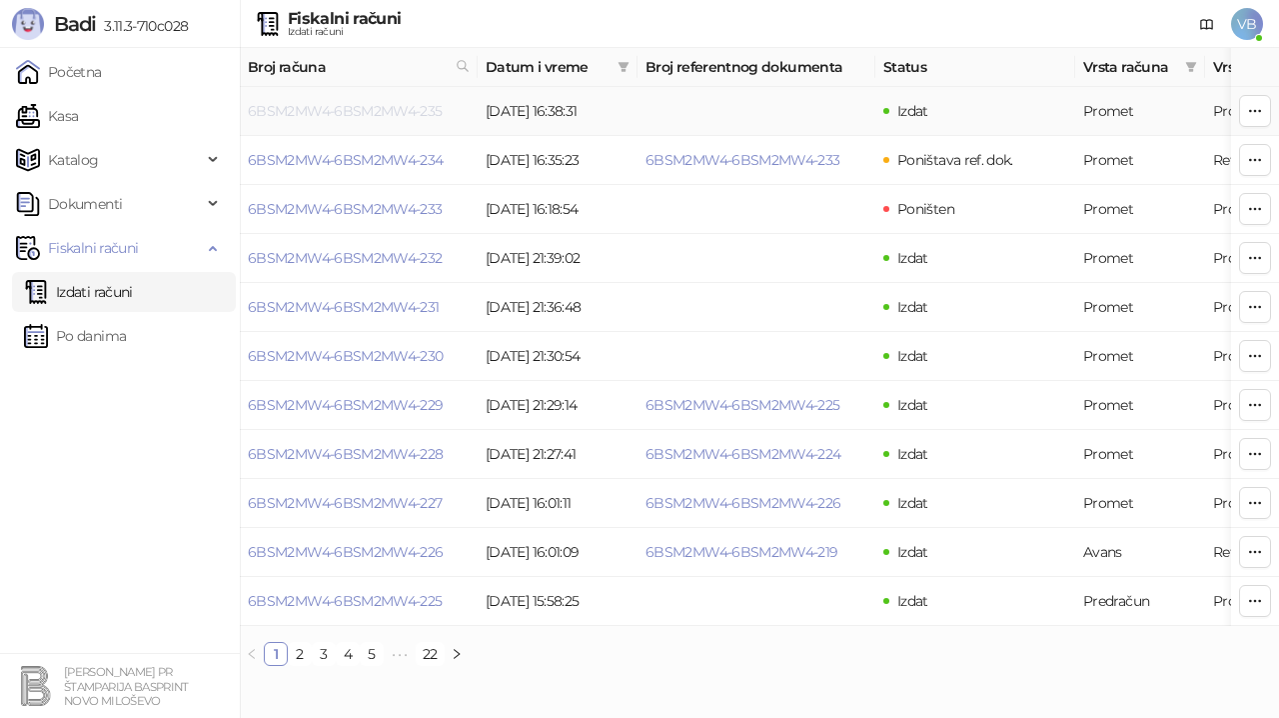
click at [293, 110] on link "6BSM2MW4-6BSM2MW4-235" at bounding box center [345, 111] width 195 height 18
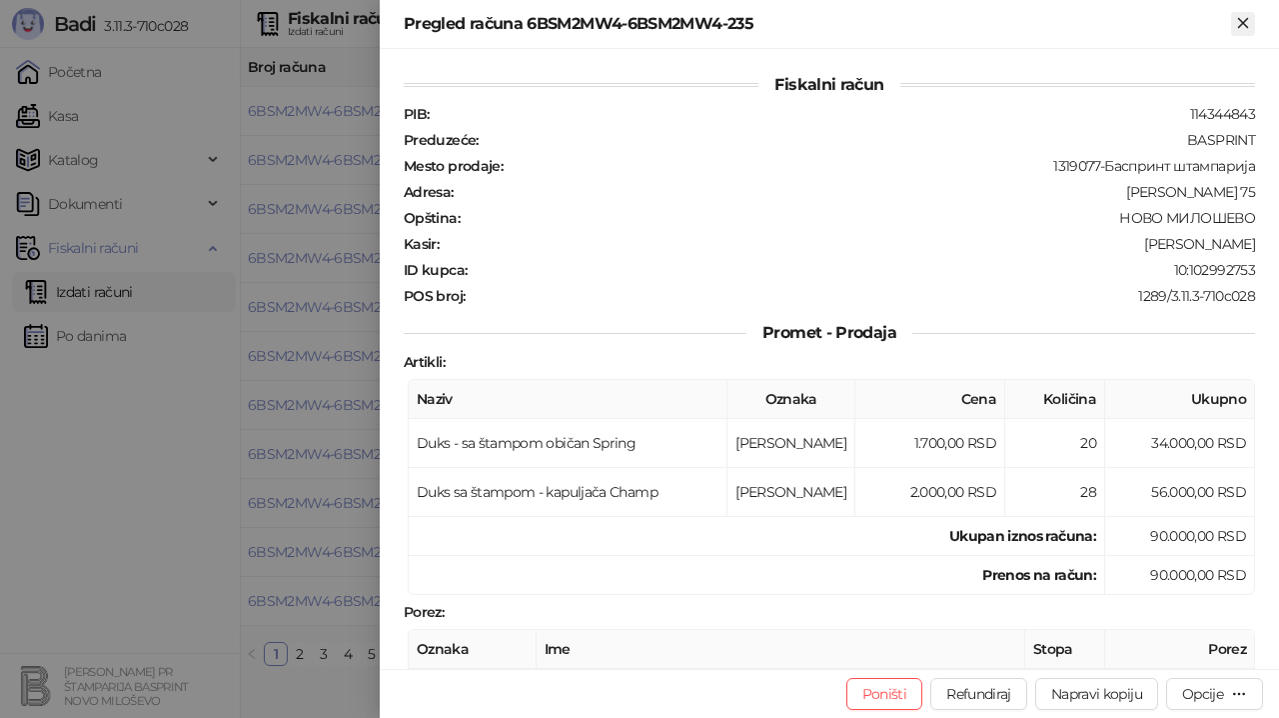
click at [1246, 22] on icon "Zatvori" at bounding box center [1243, 23] width 18 height 18
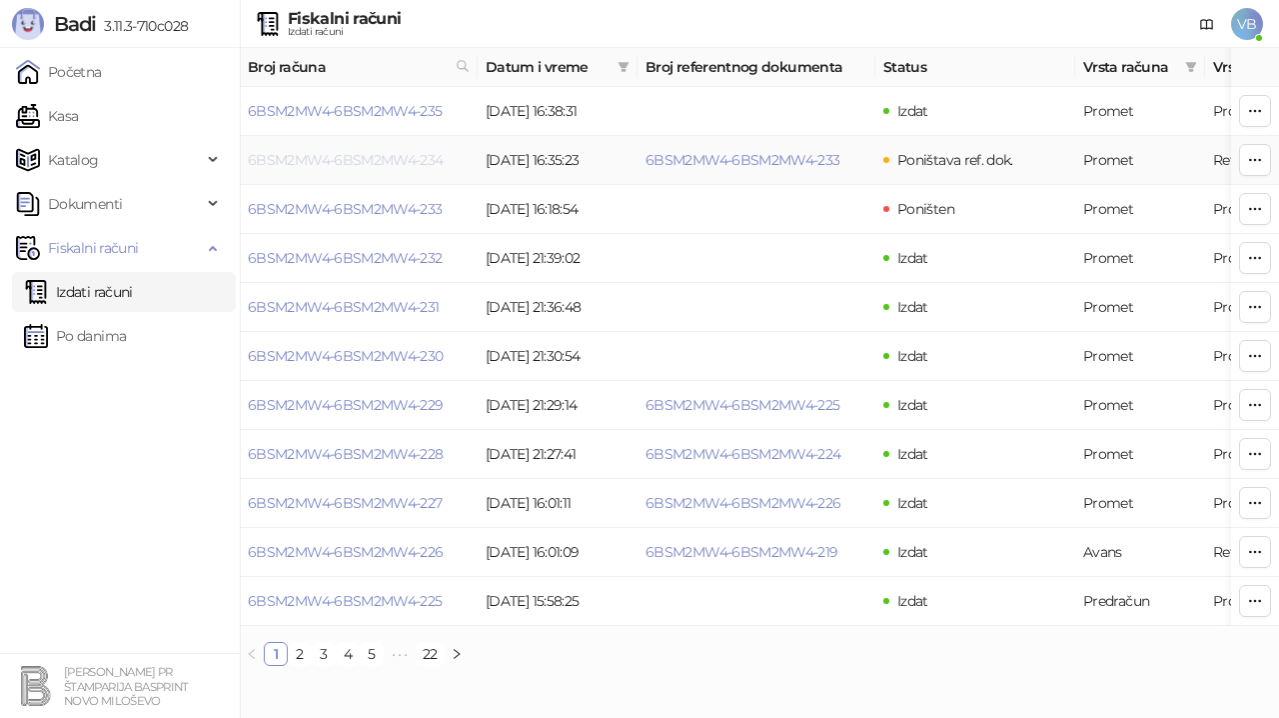
click at [410, 152] on link "6BSM2MW4-6BSM2MW4-234" at bounding box center [346, 160] width 196 height 18
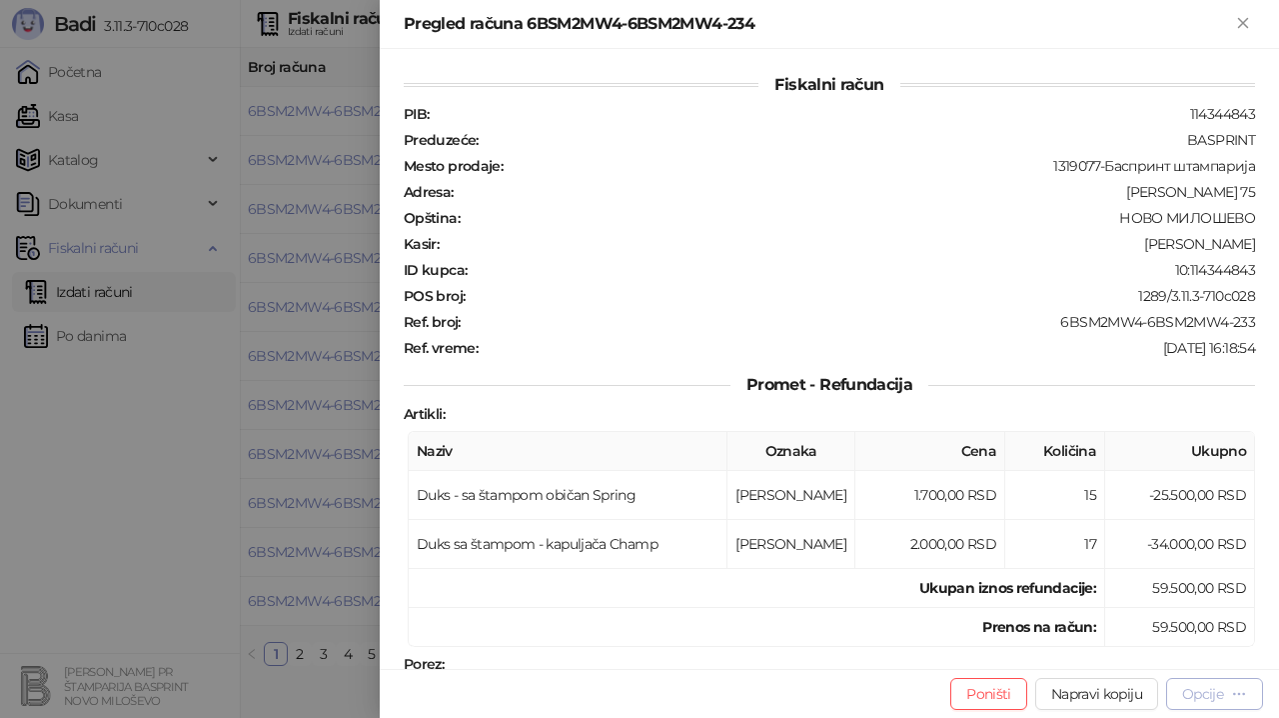
click at [1199, 690] on div "Opcije" at bounding box center [1202, 694] width 41 height 18
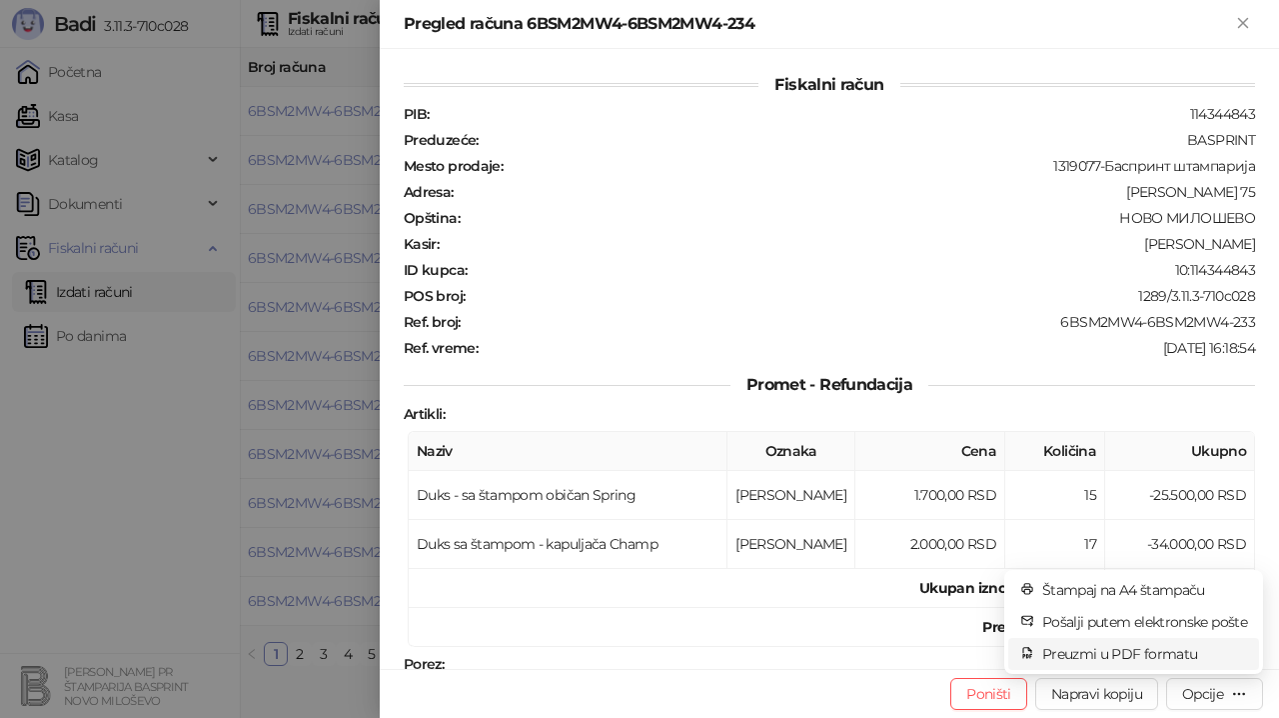
click at [1099, 650] on span "Preuzmi u PDF formatu" at bounding box center [1144, 654] width 205 height 22
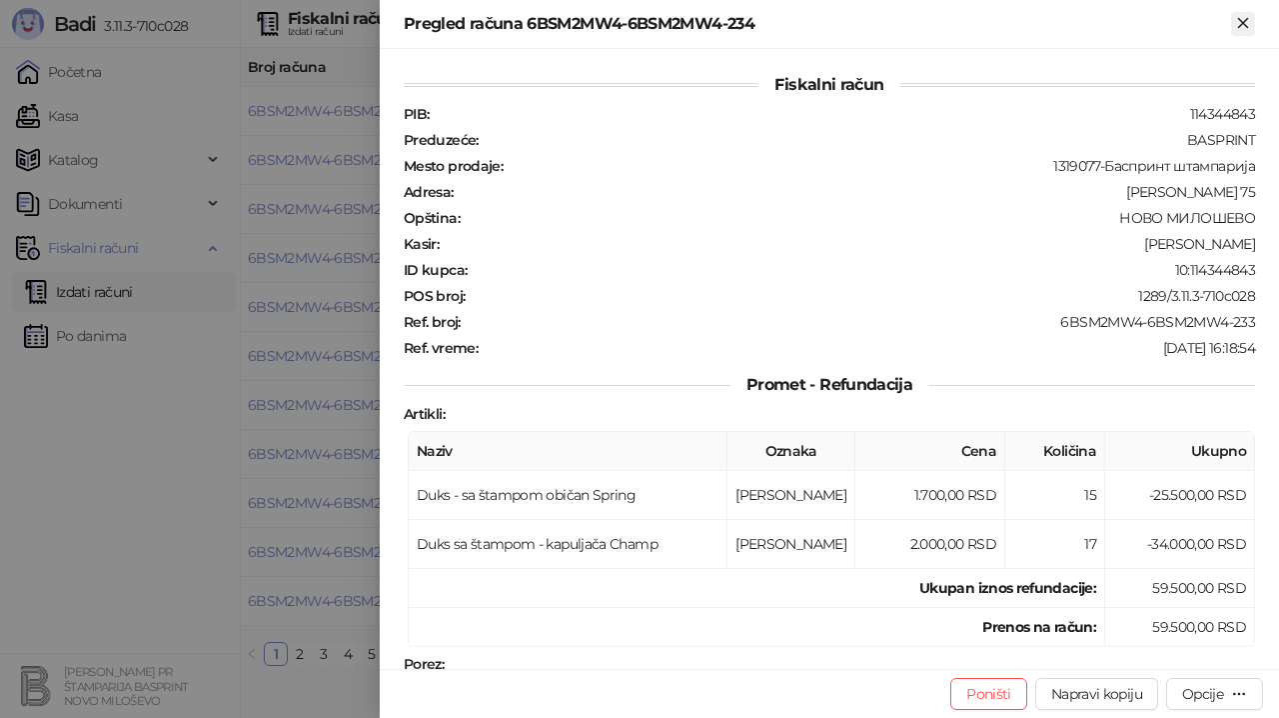
click at [1247, 16] on icon "Zatvori" at bounding box center [1243, 23] width 18 height 18
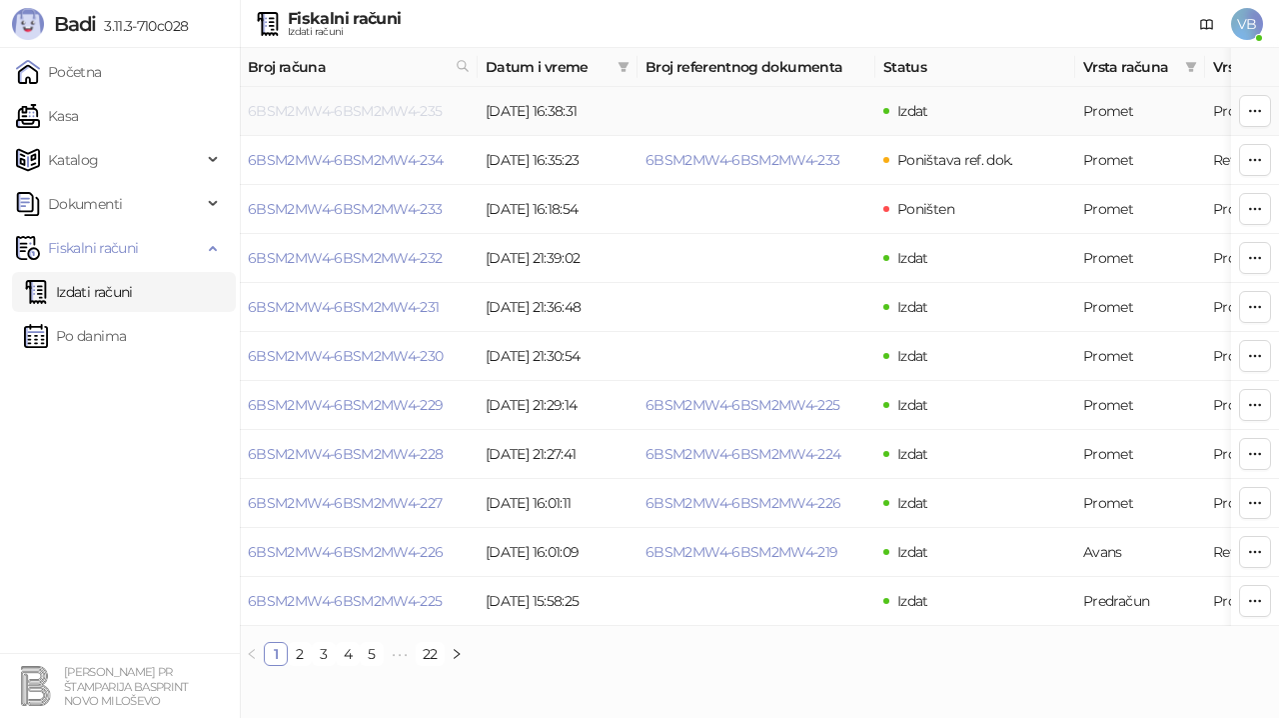
click at [399, 106] on link "6BSM2MW4-6BSM2MW4-235" at bounding box center [345, 111] width 195 height 18
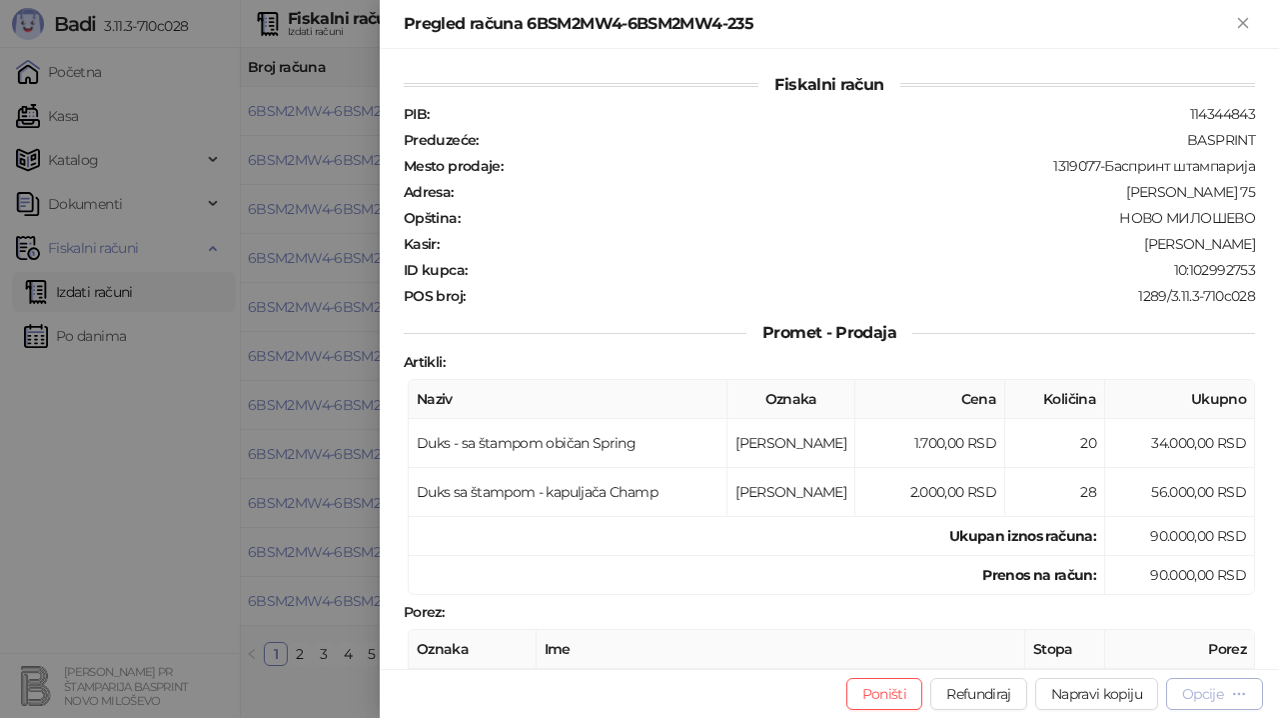
click at [1198, 689] on div "Opcije" at bounding box center [1202, 694] width 41 height 18
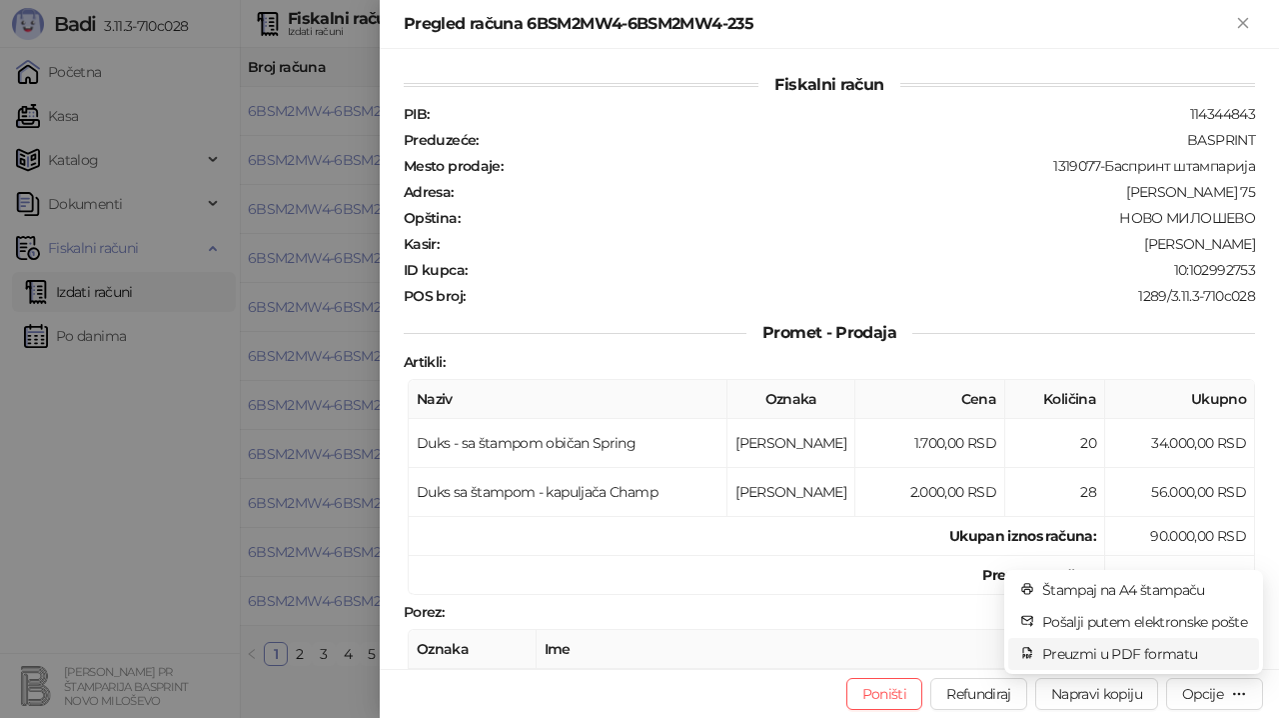
click at [1154, 655] on span "Preuzmi u PDF formatu" at bounding box center [1144, 654] width 205 height 22
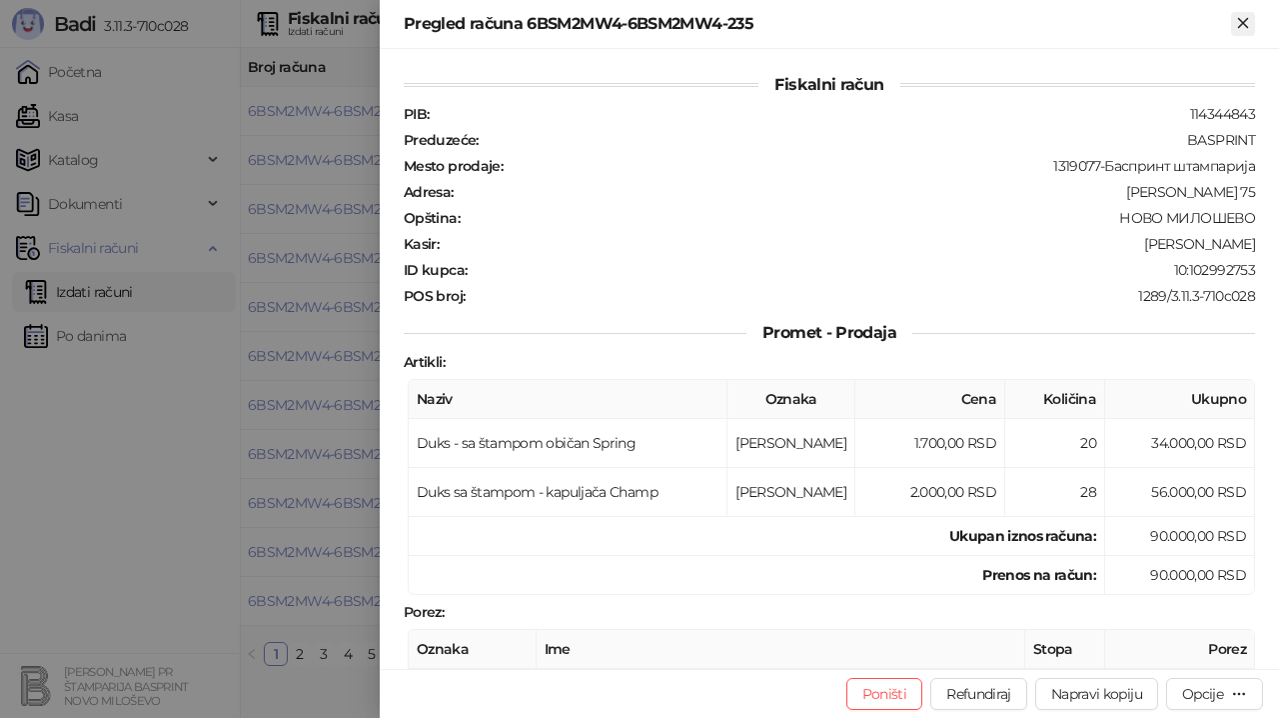
click at [1241, 19] on icon "Zatvori" at bounding box center [1243, 23] width 18 height 18
